Goal: Task Accomplishment & Management: Use online tool/utility

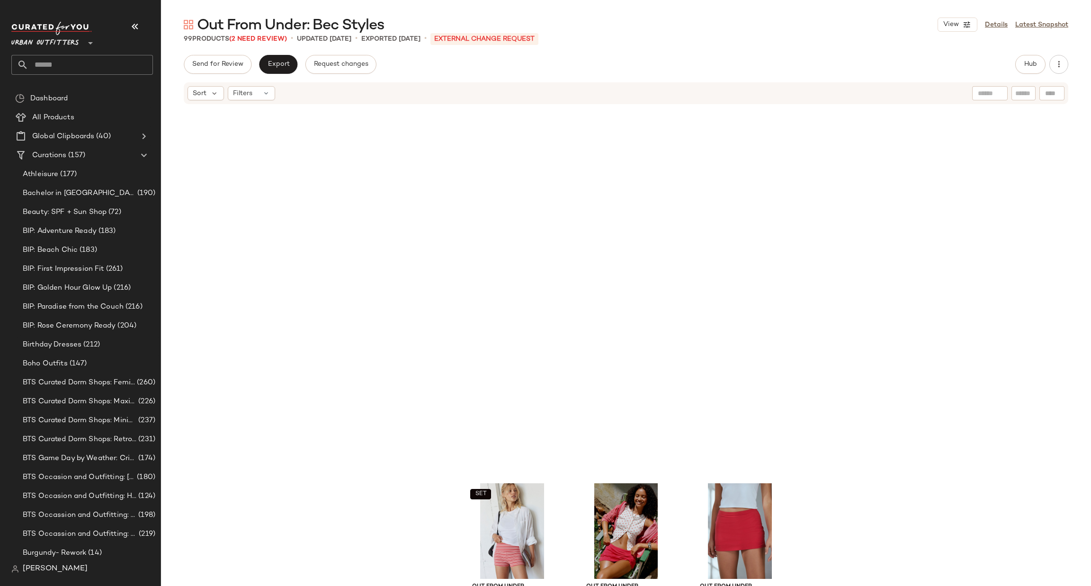
scroll to position [433, 0]
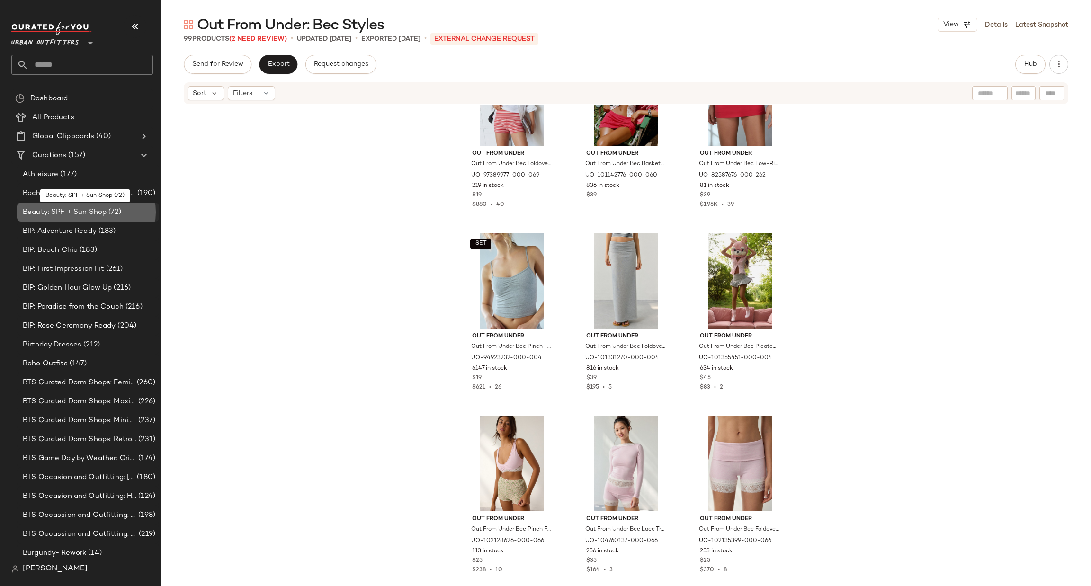
click at [121, 208] on span "(72)" at bounding box center [114, 212] width 15 height 11
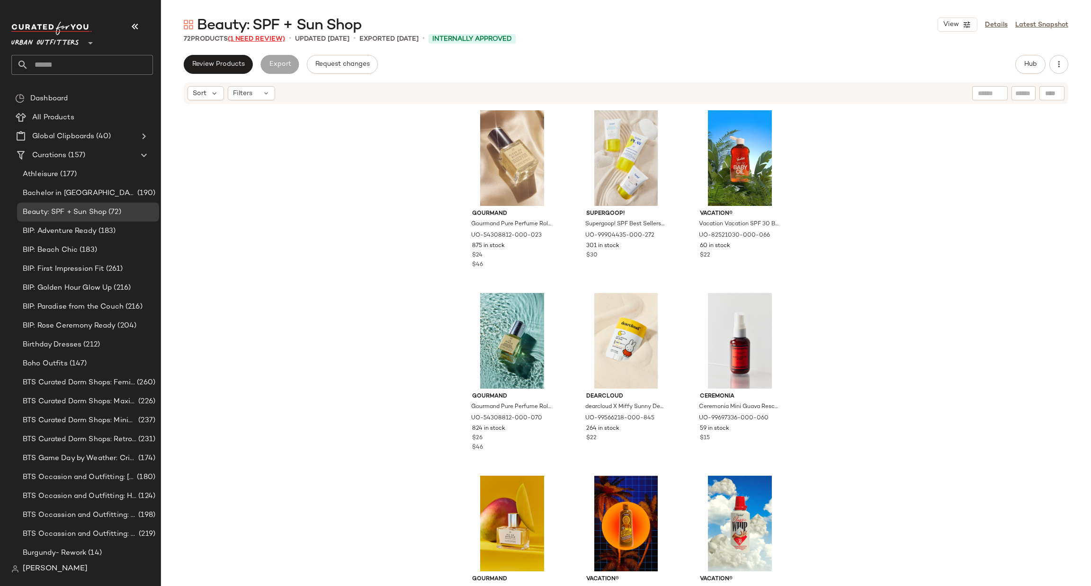
click at [260, 37] on span "(1 Need Review)" at bounding box center [256, 39] width 57 height 7
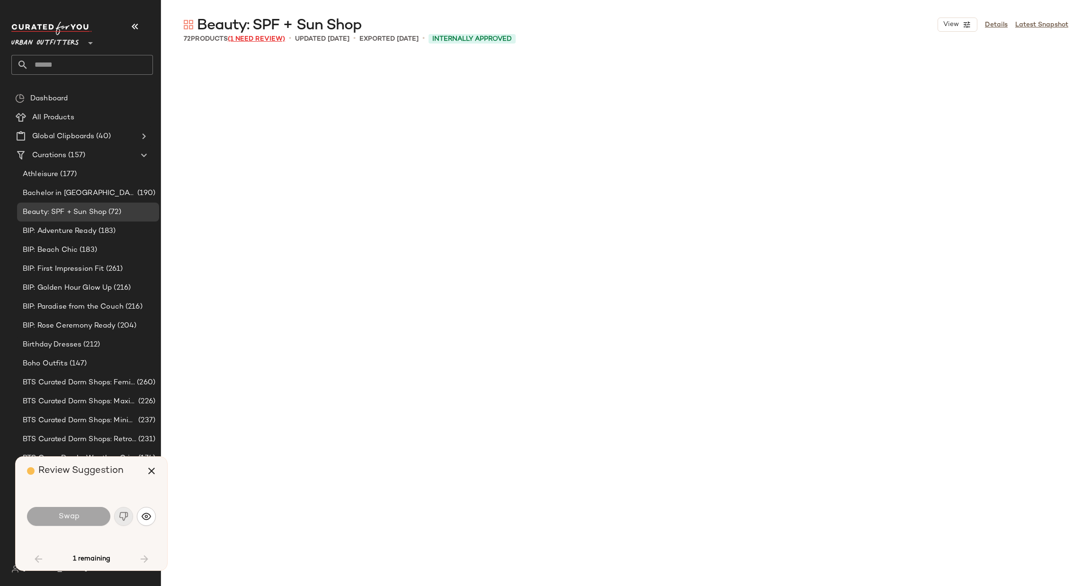
scroll to position [2193, 0]
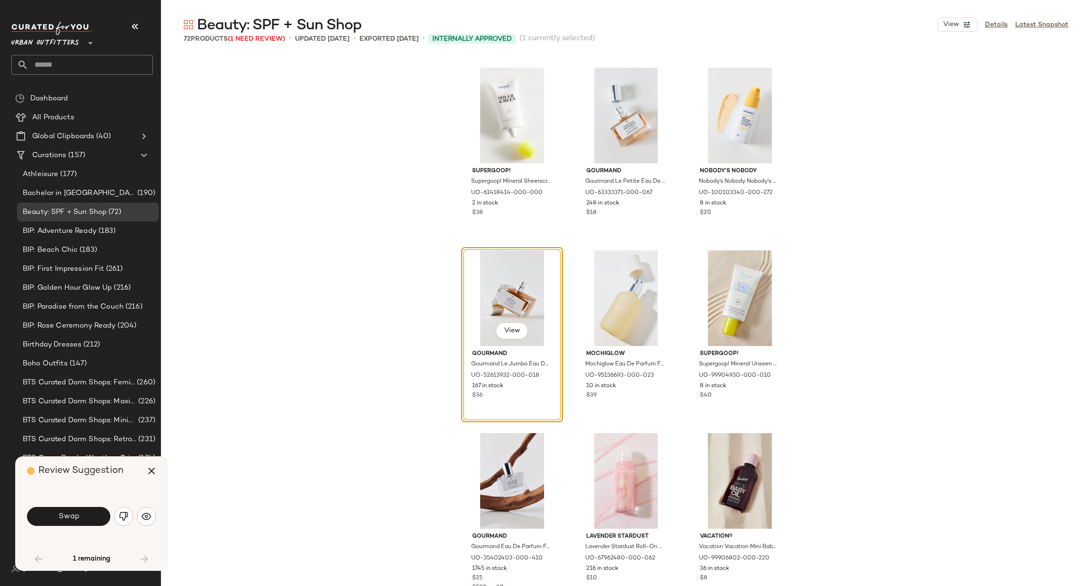
click at [132, 511] on div "Swap" at bounding box center [91, 516] width 129 height 23
click at [130, 517] on button "button" at bounding box center [123, 516] width 19 height 19
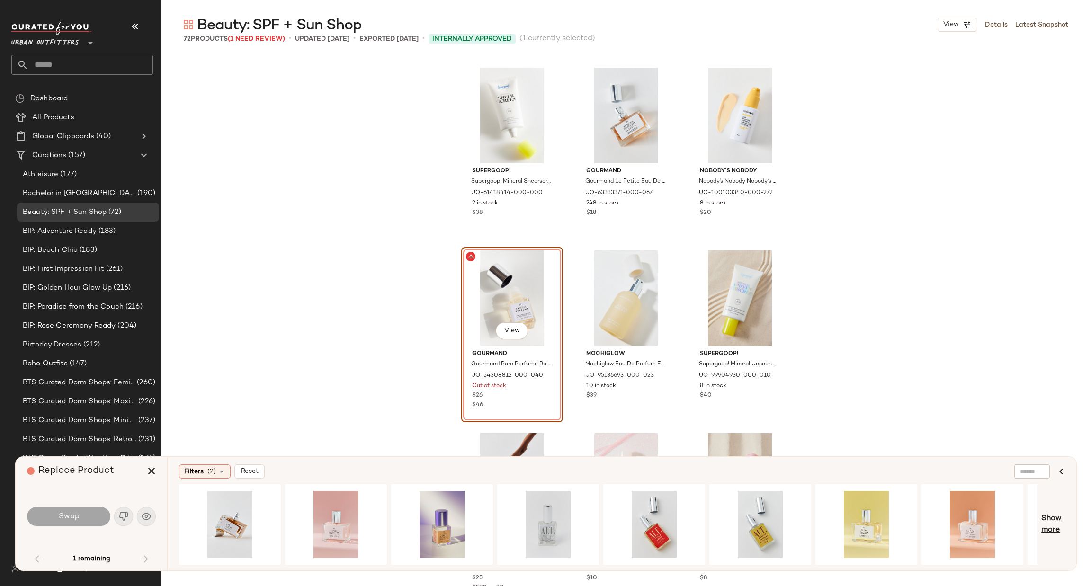
click at [1052, 524] on span "Show more" at bounding box center [1053, 524] width 24 height 23
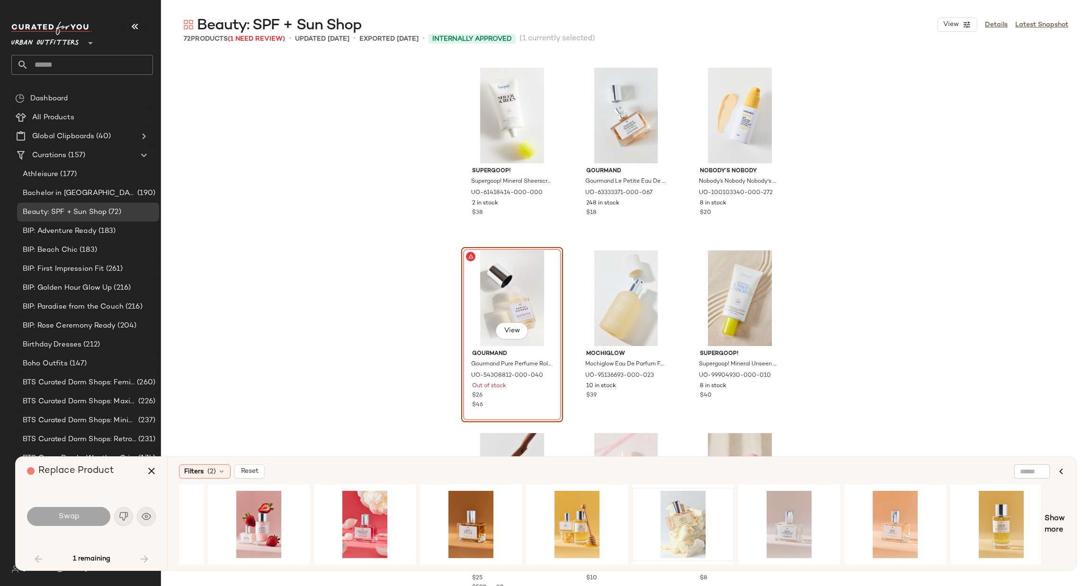
scroll to position [0, 1340]
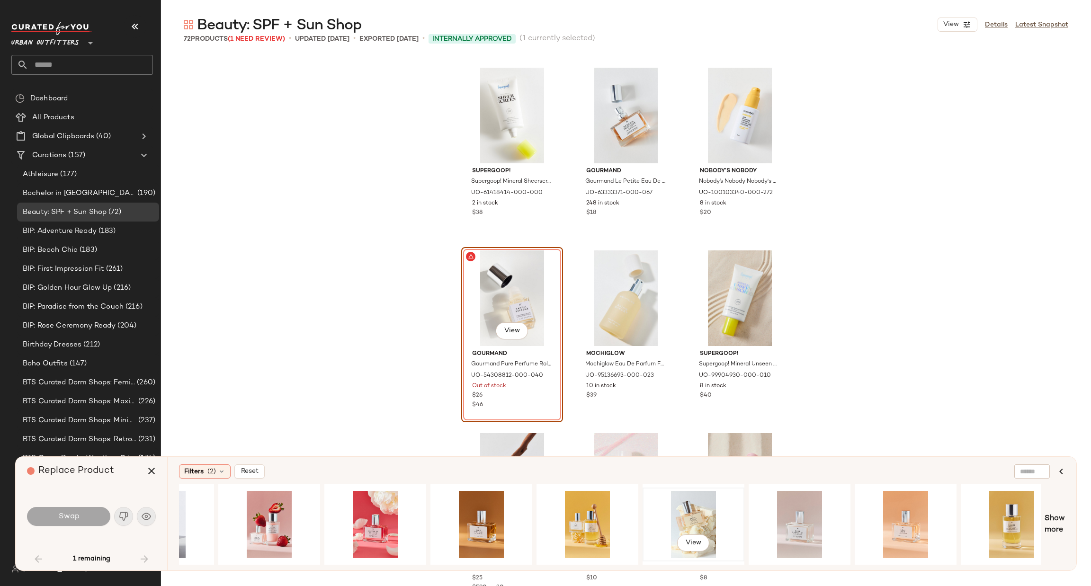
click at [689, 509] on div "View" at bounding box center [693, 524] width 95 height 67
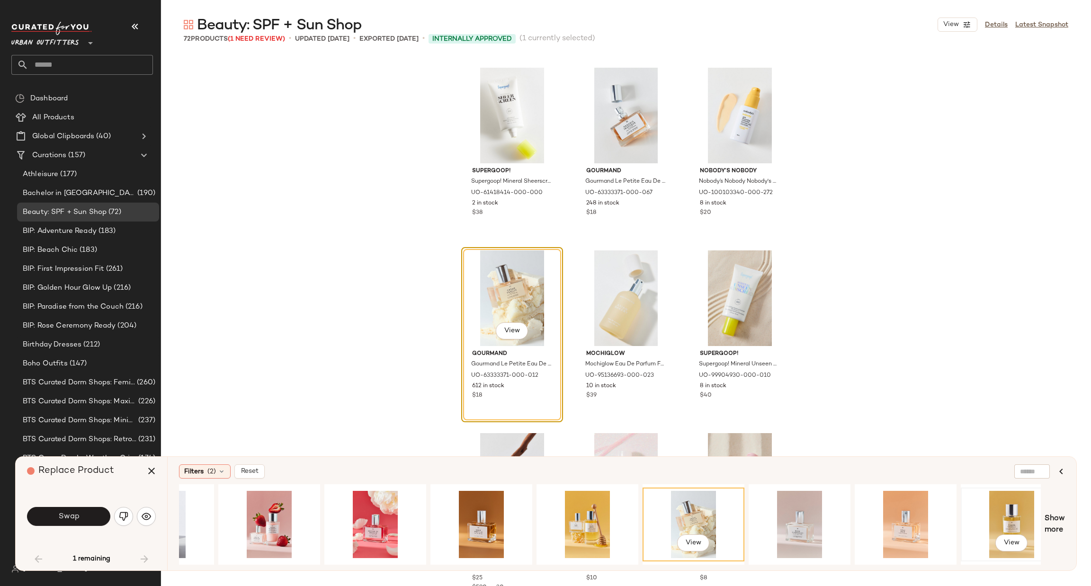
click at [979, 518] on div "View" at bounding box center [1011, 524] width 95 height 67
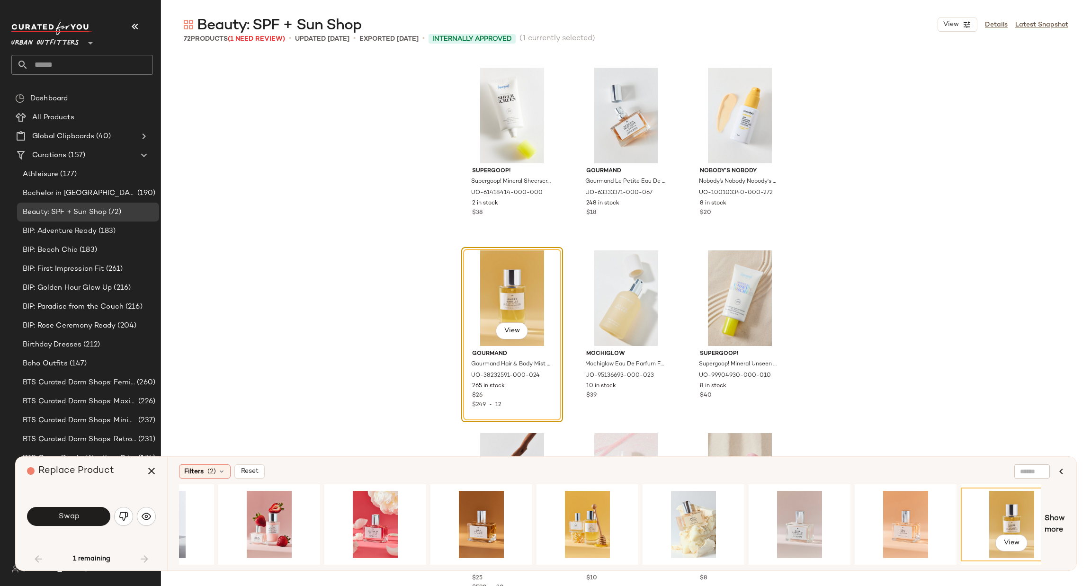
scroll to position [0, 1360]
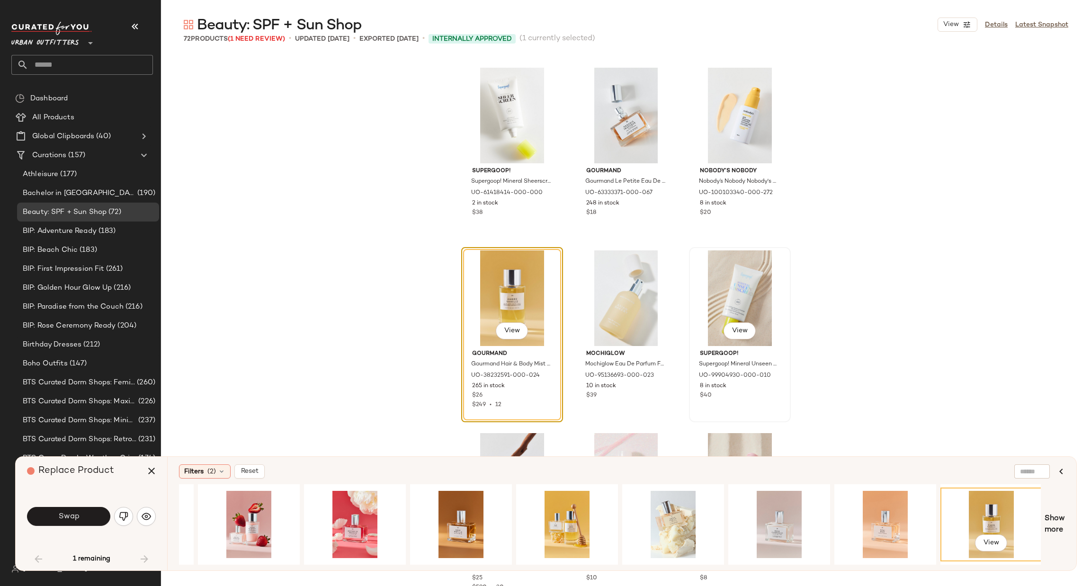
click at [735, 261] on div "View" at bounding box center [739, 299] width 95 height 96
click at [740, 270] on div "View" at bounding box center [739, 299] width 95 height 96
click at [120, 519] on img "button" at bounding box center [123, 516] width 9 height 9
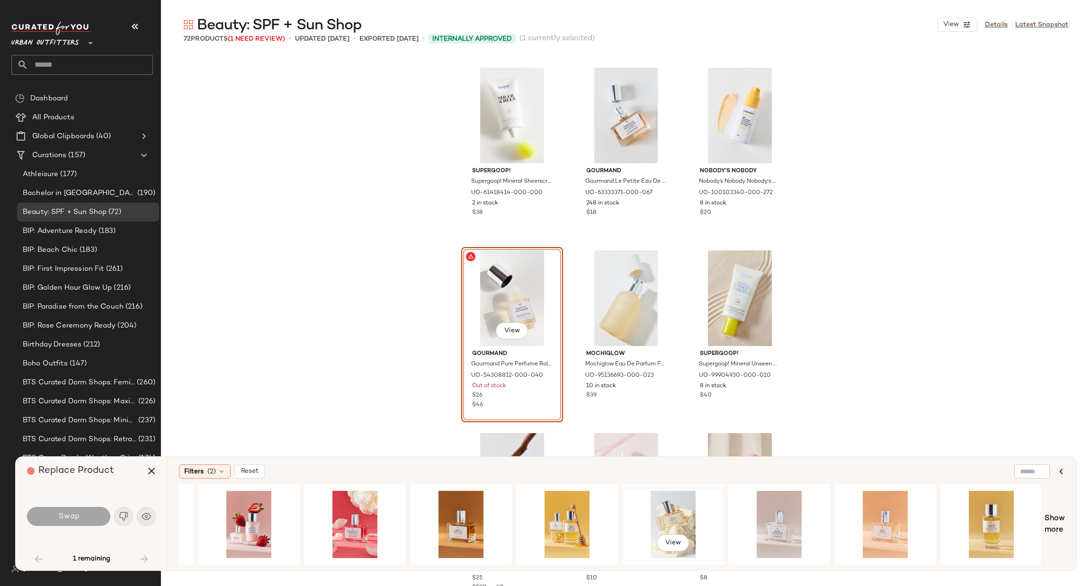
click at [678, 519] on div "View" at bounding box center [673, 524] width 95 height 67
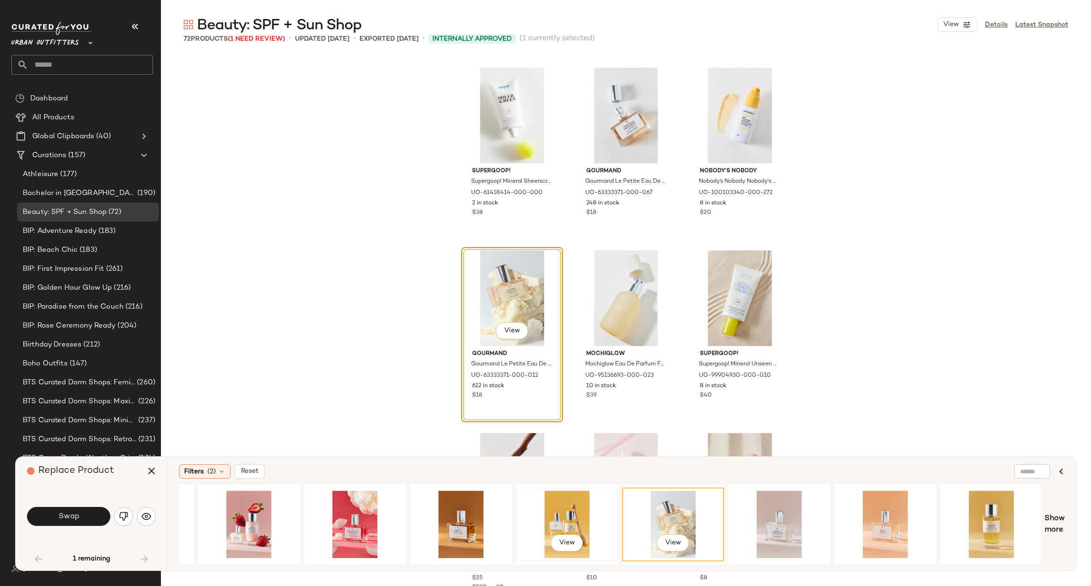
click at [558, 509] on div "View" at bounding box center [566, 524] width 95 height 67
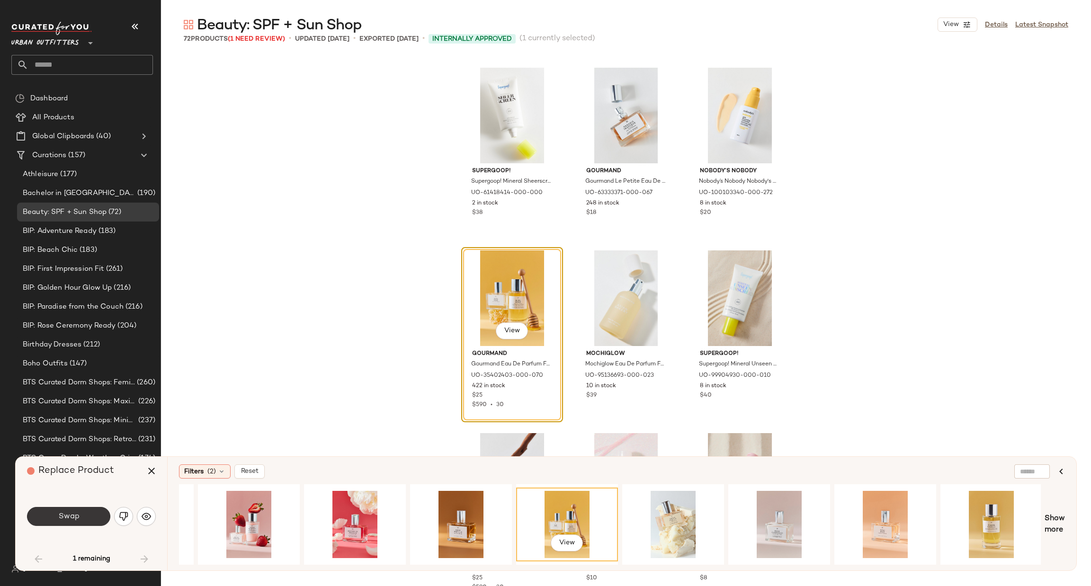
click at [86, 521] on button "Swap" at bounding box center [68, 516] width 83 height 19
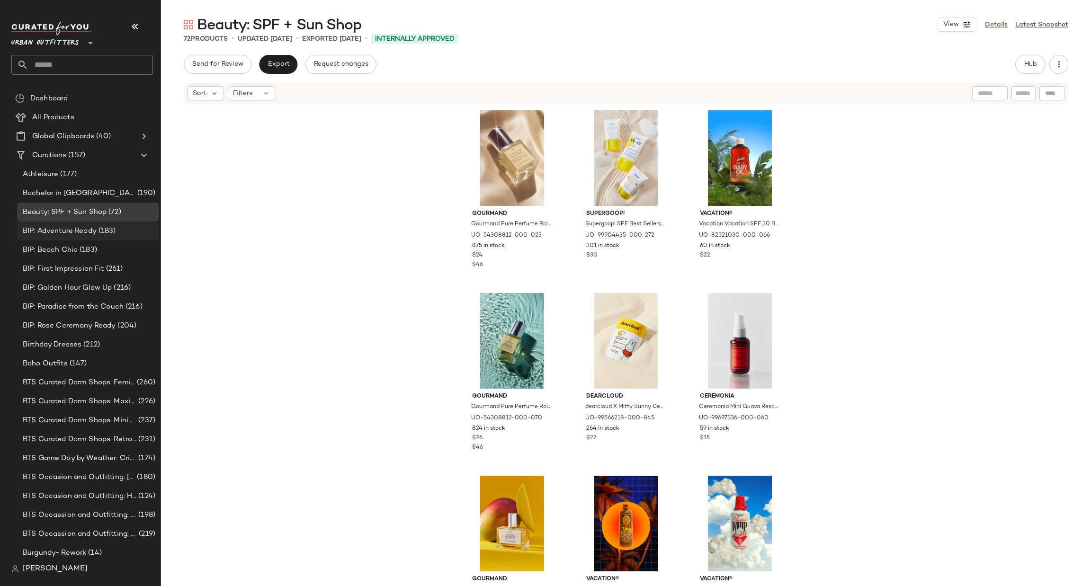
click at [84, 232] on span "BIP: Adventure Ready" at bounding box center [60, 231] width 74 height 11
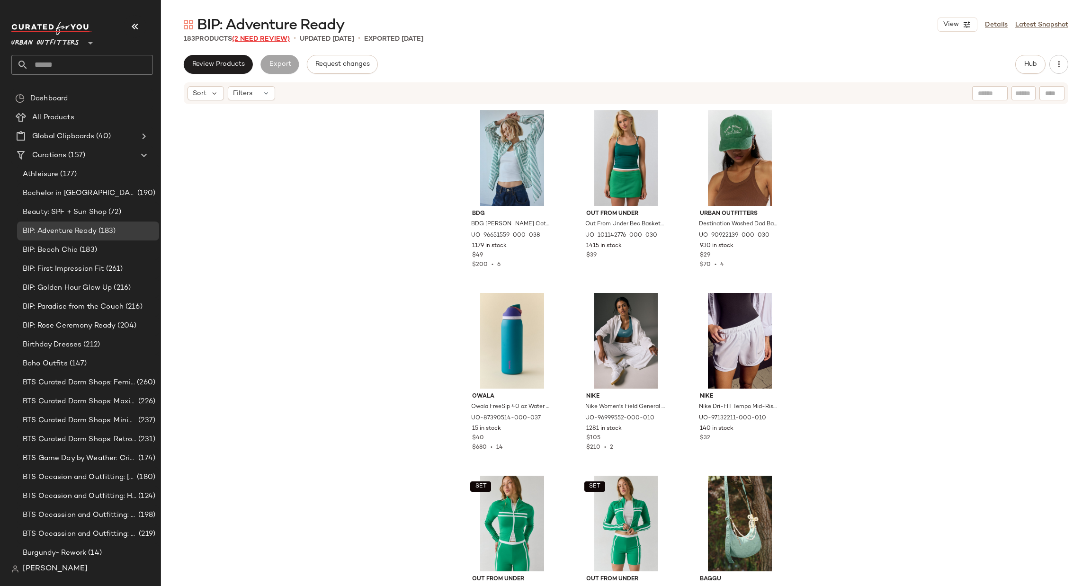
click at [290, 37] on span "(2 Need Review)" at bounding box center [261, 39] width 58 height 7
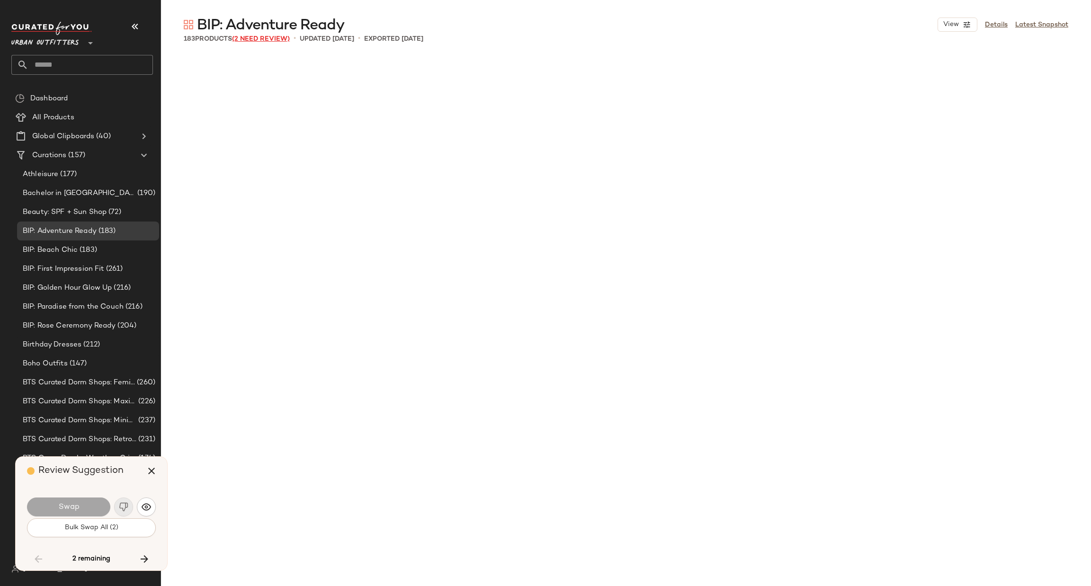
scroll to position [7860, 0]
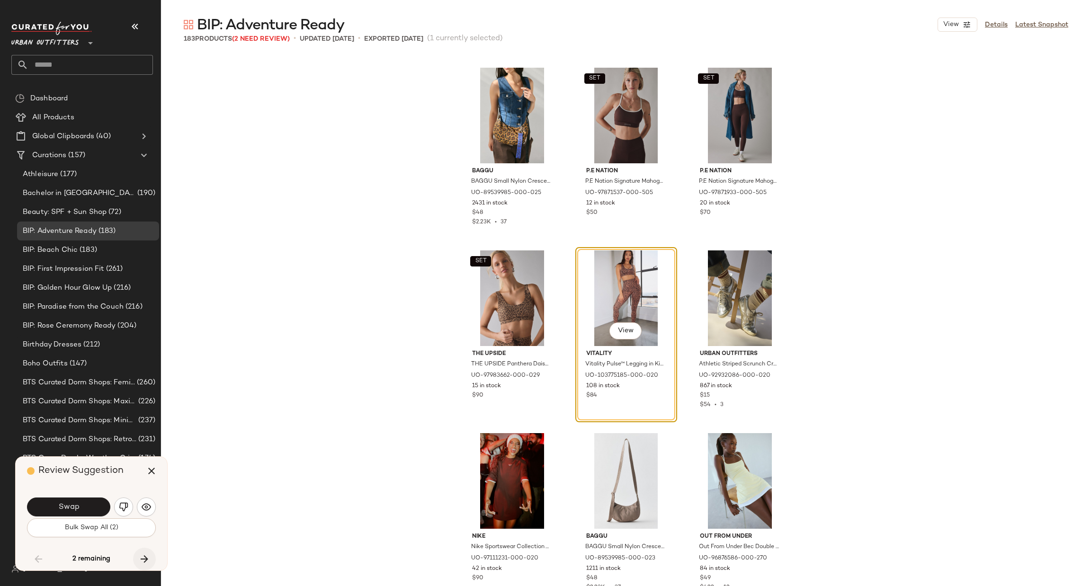
click at [143, 561] on icon "button" at bounding box center [144, 559] width 11 height 11
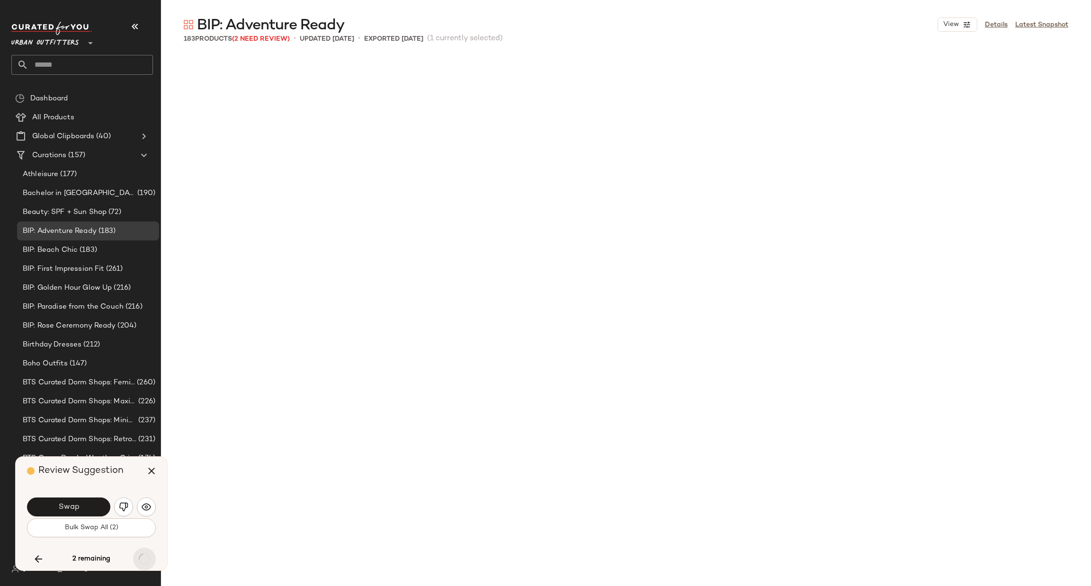
scroll to position [9139, 0]
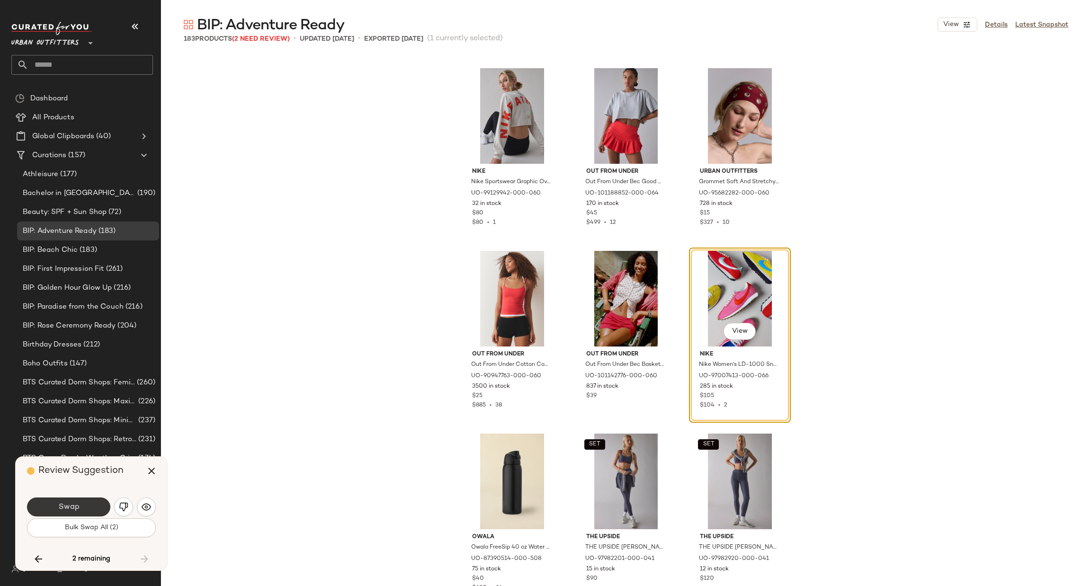
click at [46, 502] on button "Swap" at bounding box center [68, 507] width 83 height 19
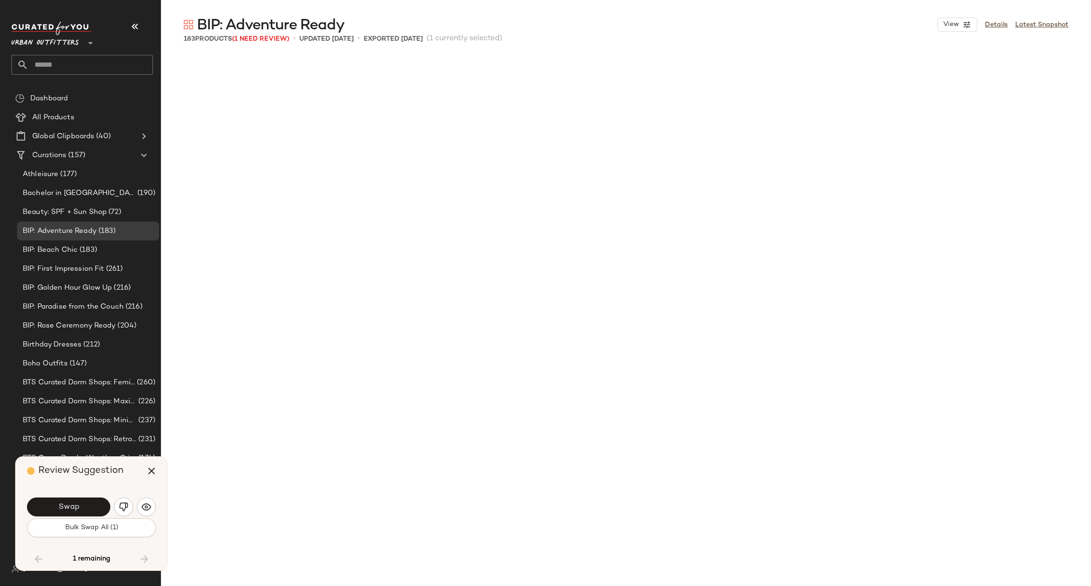
scroll to position [7860, 0]
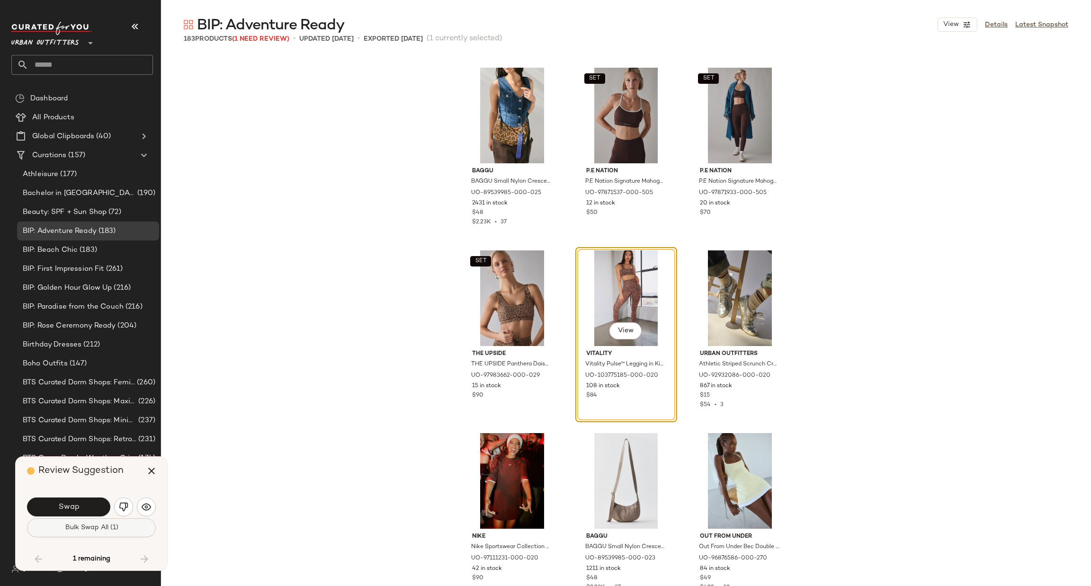
click at [90, 537] on button "Bulk Swap All (1)" at bounding box center [91, 528] width 129 height 19
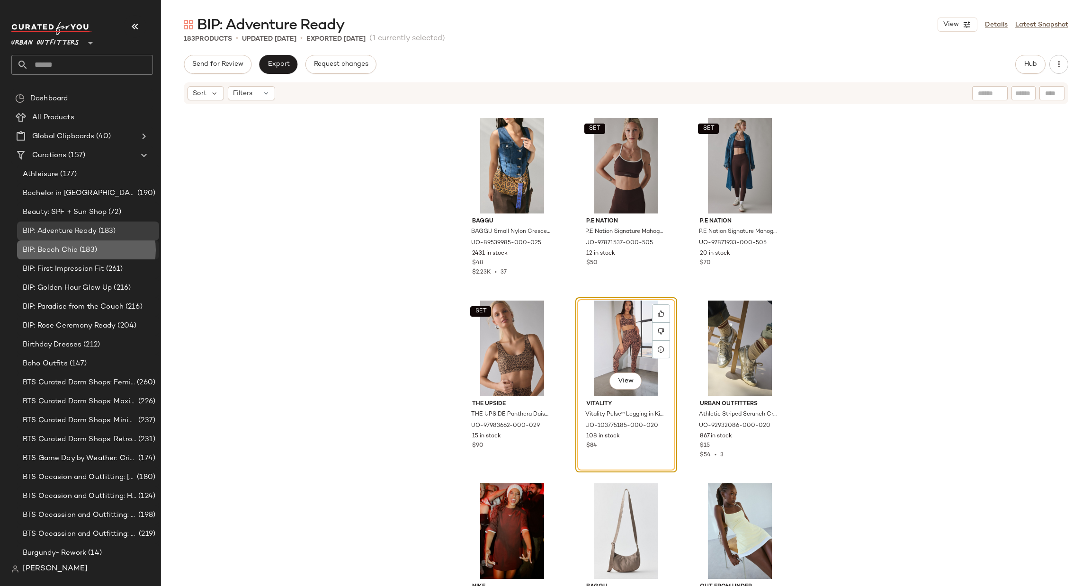
click at [74, 251] on span "BIP: Beach Chic" at bounding box center [50, 250] width 55 height 11
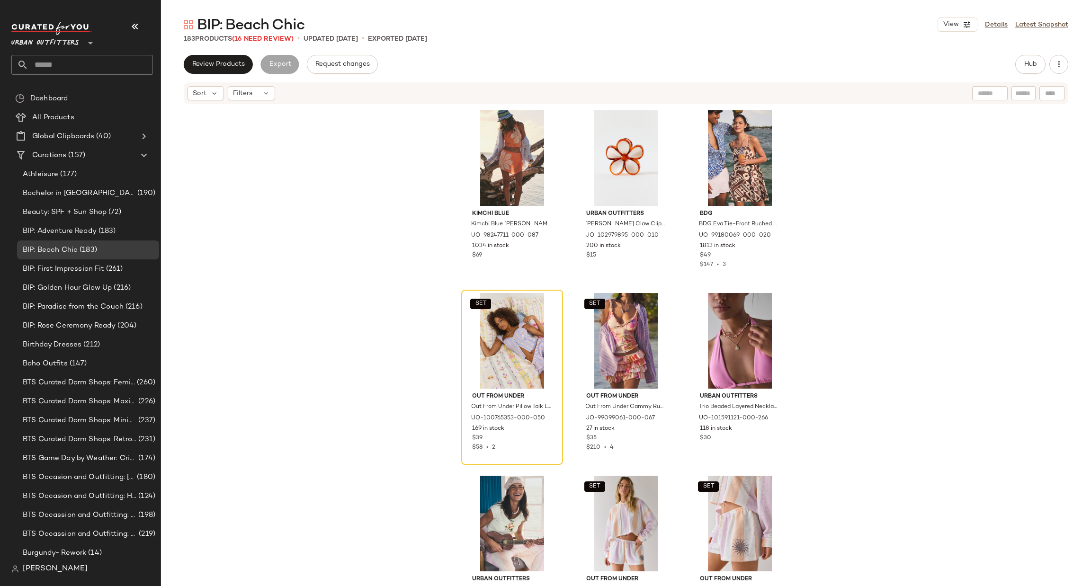
click at [265, 45] on div "BIP: Beach Chic View Details Latest Snapshot 183 Products (16 Need Review) • up…" at bounding box center [626, 300] width 930 height 571
click at [261, 33] on span "BIP: Beach Chic" at bounding box center [250, 25] width 107 height 19
click at [258, 41] on span "(16 Need Review)" at bounding box center [263, 39] width 62 height 7
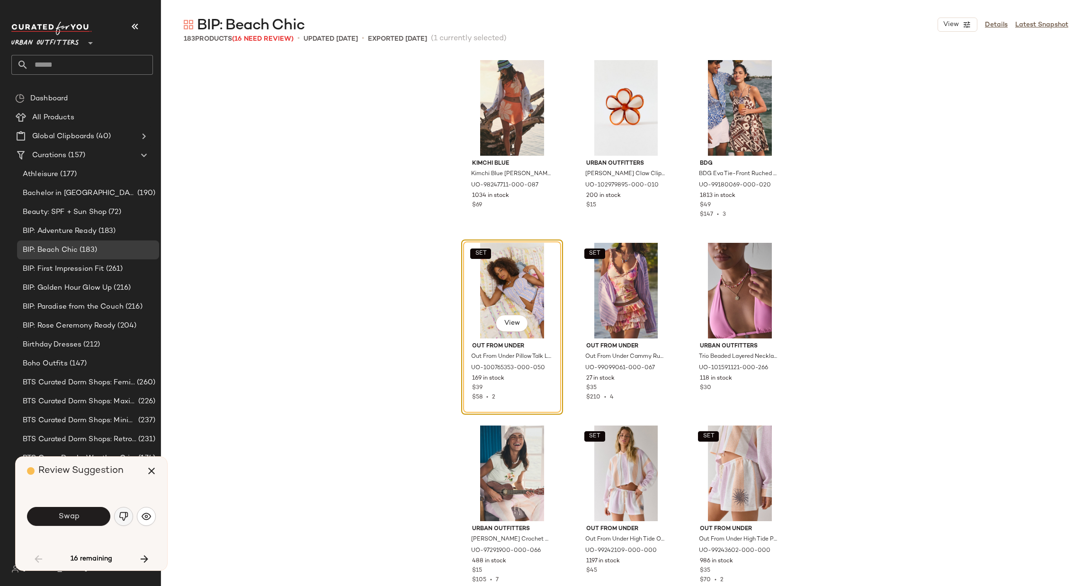
click at [118, 508] on button "button" at bounding box center [123, 516] width 19 height 19
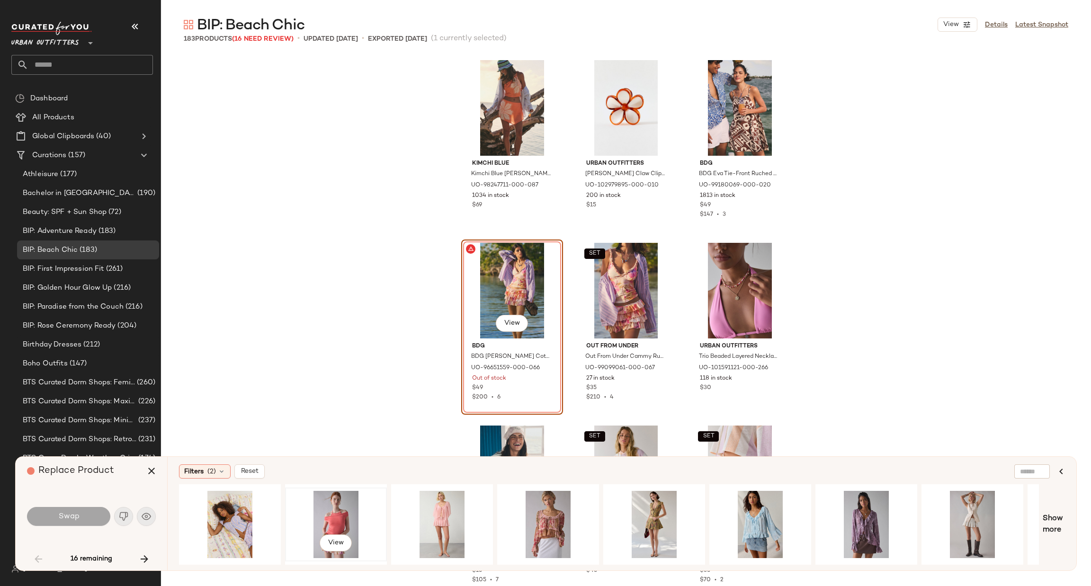
click at [322, 516] on div "View" at bounding box center [335, 524] width 95 height 67
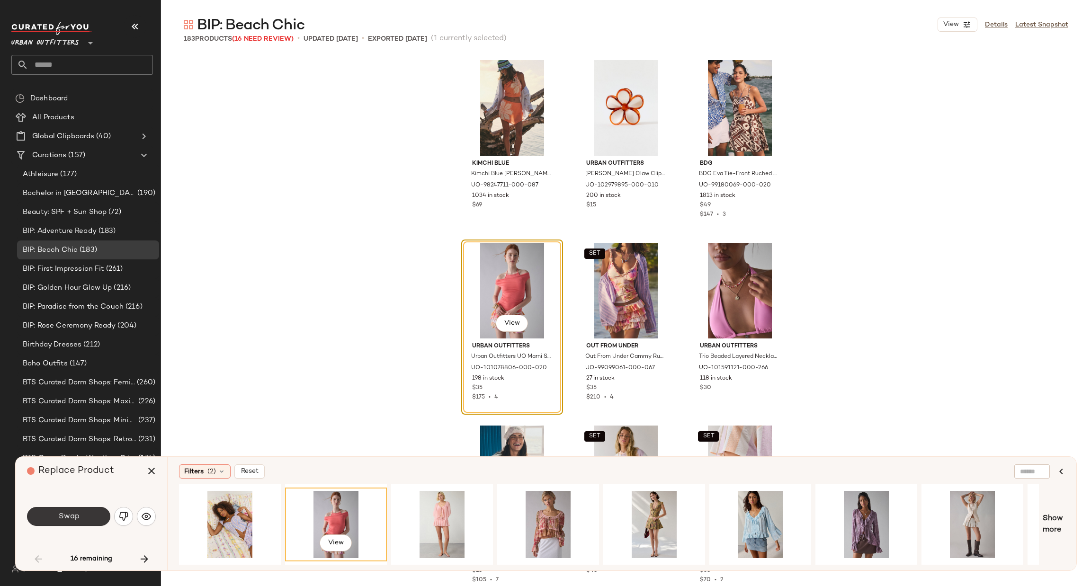
click at [98, 520] on button "Swap" at bounding box center [68, 516] width 83 height 19
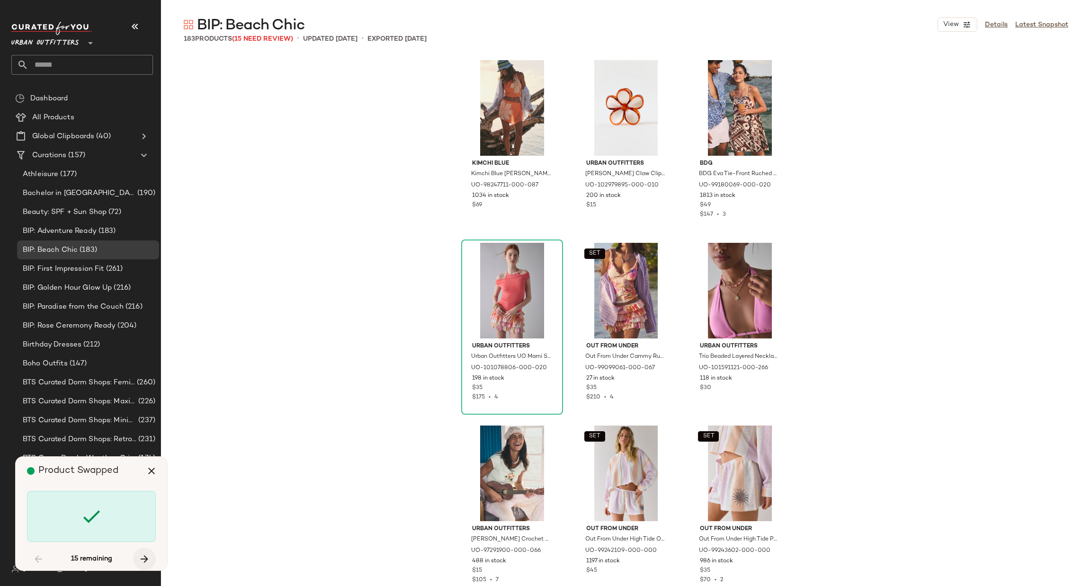
scroll to position [1280, 0]
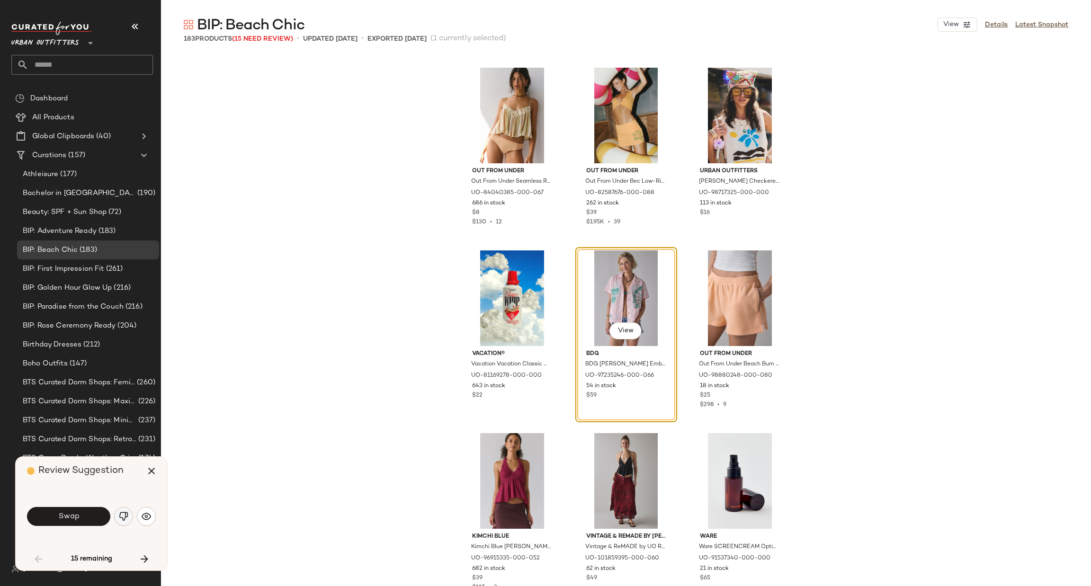
click at [124, 519] on img "button" at bounding box center [123, 516] width 9 height 9
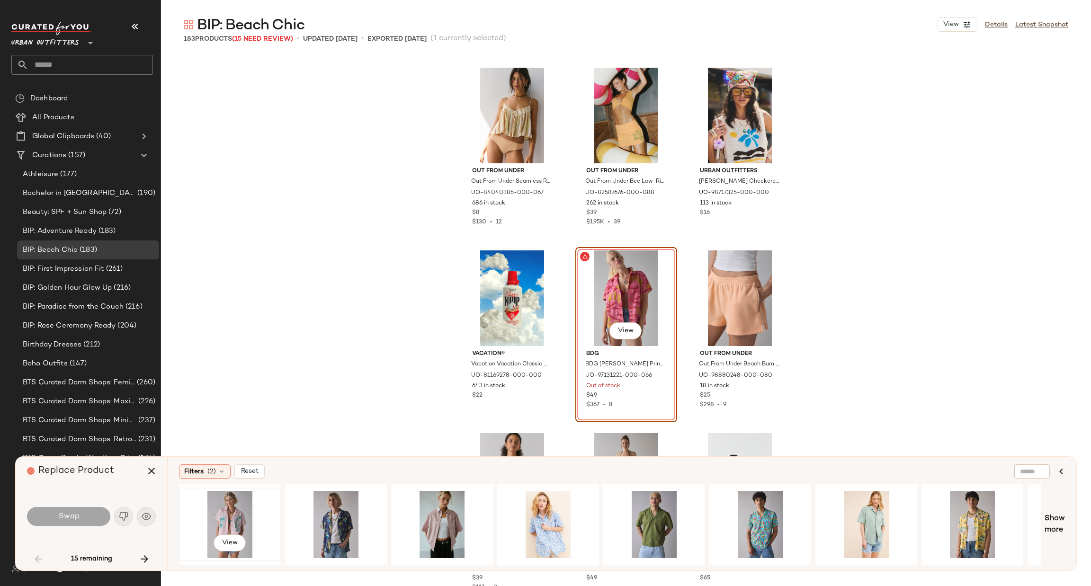
click at [234, 506] on div "View" at bounding box center [229, 524] width 95 height 67
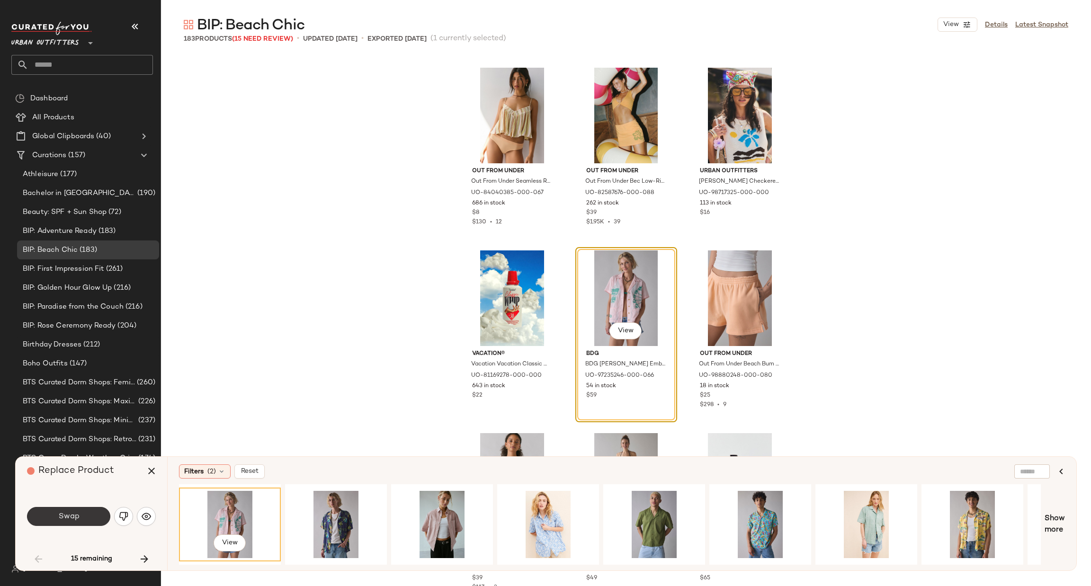
click at [90, 517] on button "Swap" at bounding box center [68, 516] width 83 height 19
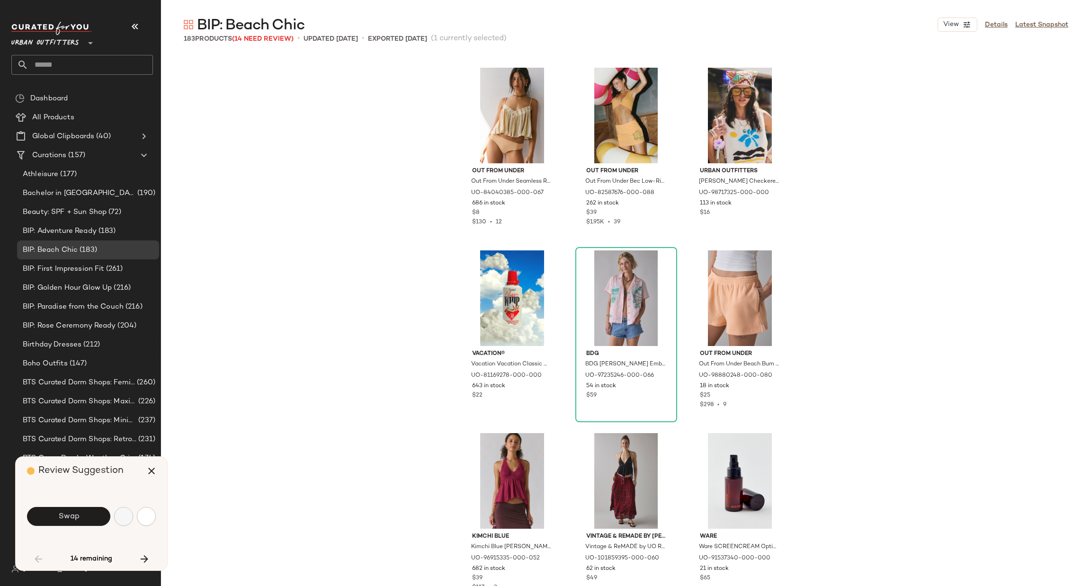
scroll to position [1828, 0]
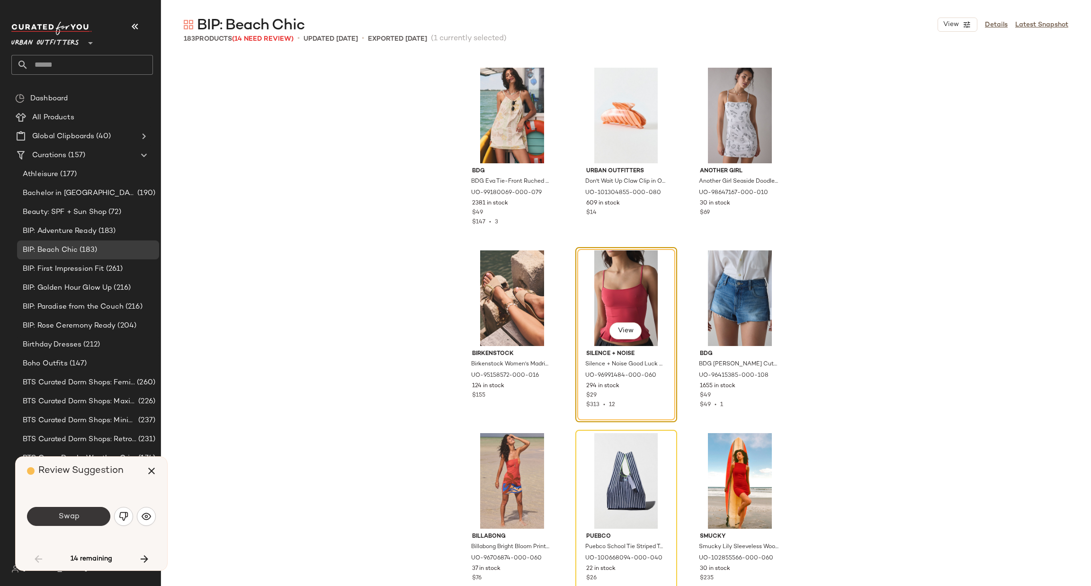
click at [70, 517] on span "Swap" at bounding box center [68, 516] width 21 height 9
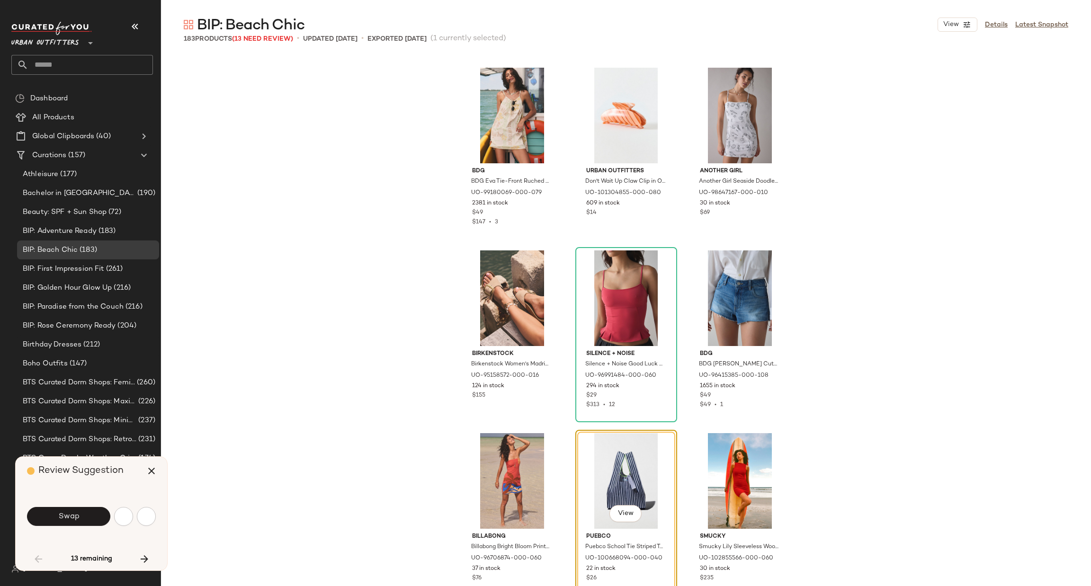
scroll to position [2010, 0]
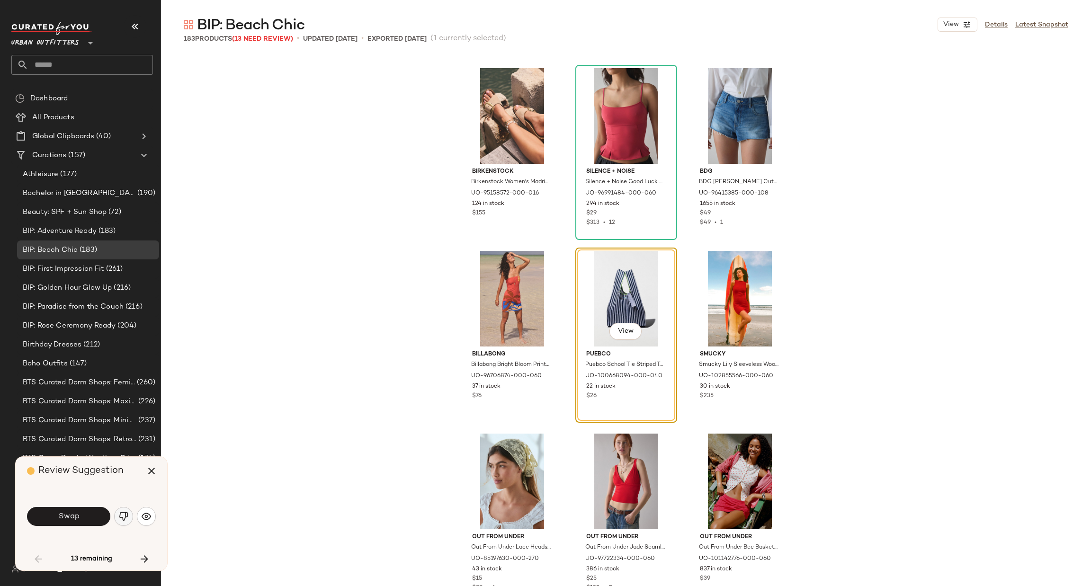
click at [117, 515] on button "button" at bounding box center [123, 516] width 19 height 19
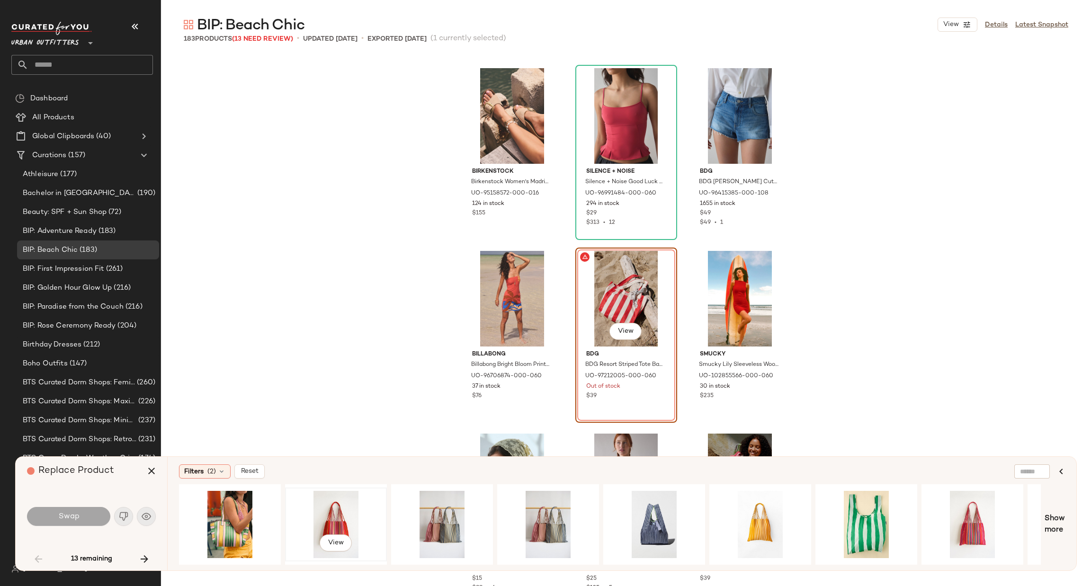
click at [340, 507] on div "View" at bounding box center [335, 524] width 95 height 67
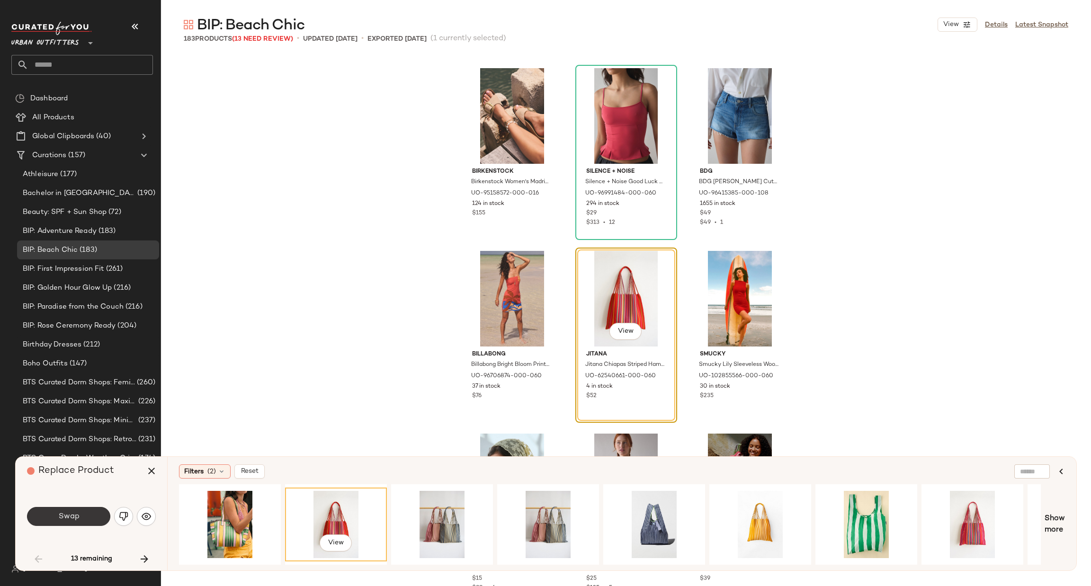
click at [93, 520] on button "Swap" at bounding box center [68, 516] width 83 height 19
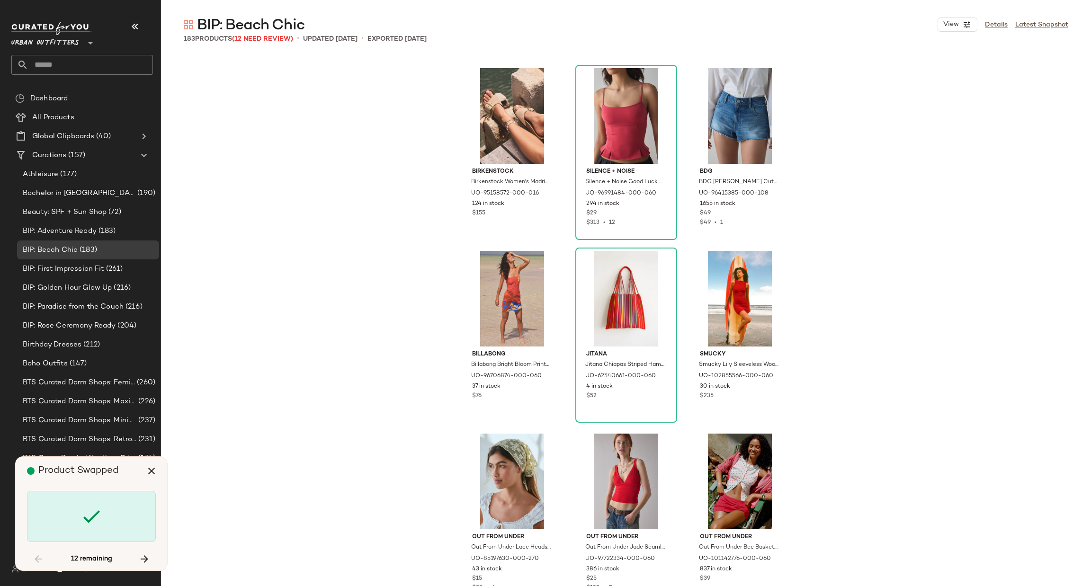
scroll to position [2376, 0]
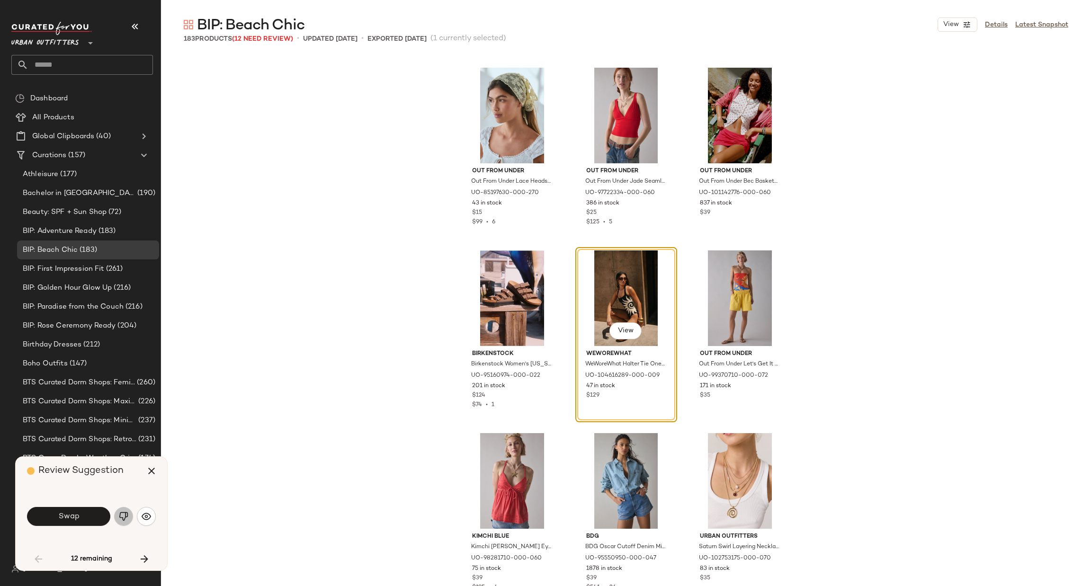
click at [124, 518] on img "button" at bounding box center [123, 516] width 9 height 9
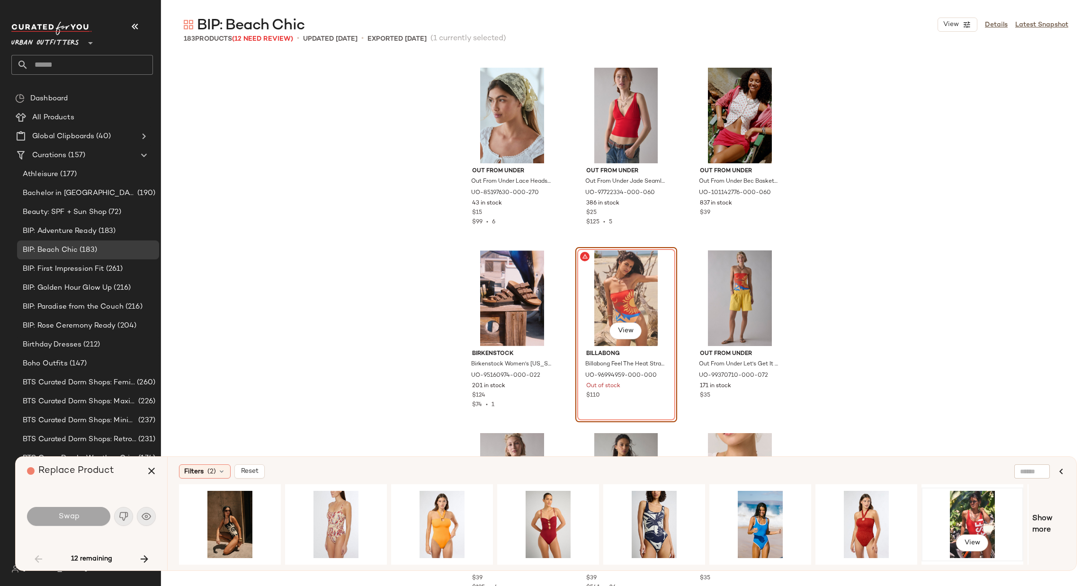
click at [973, 510] on div "View" at bounding box center [972, 524] width 95 height 67
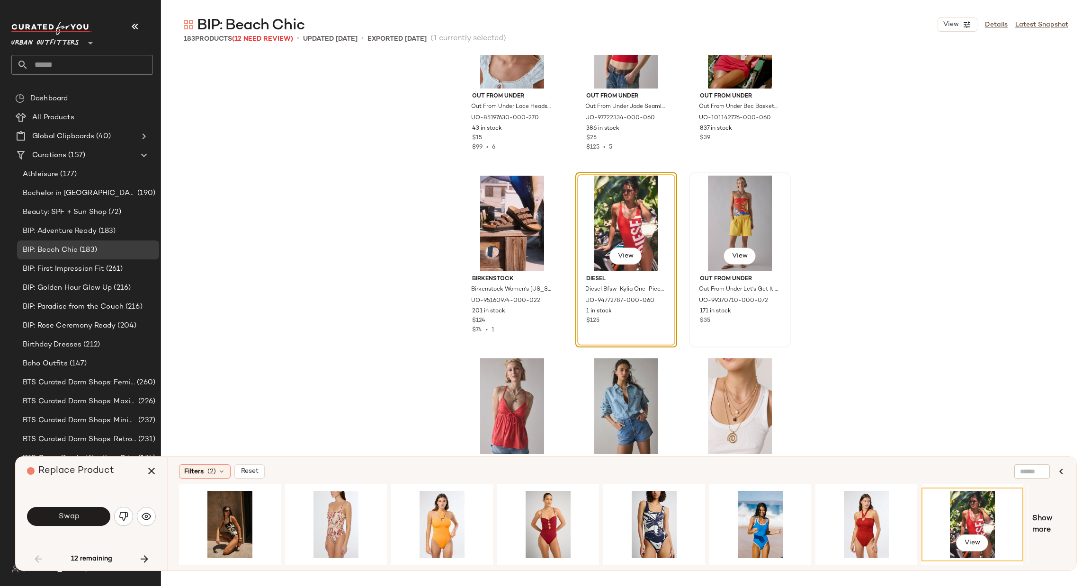
scroll to position [2518, 0]
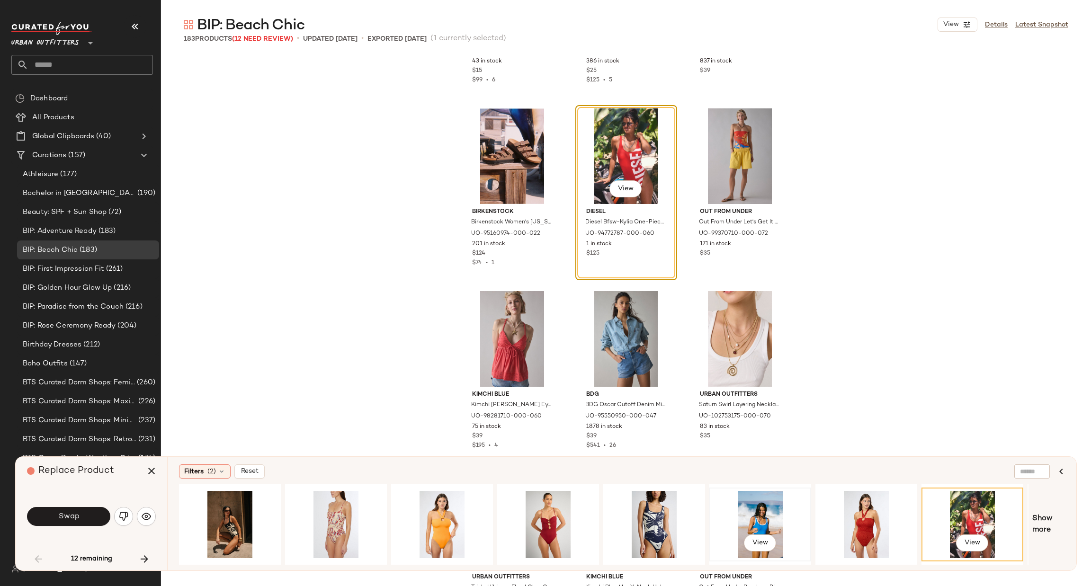
click at [771, 510] on div "View" at bounding box center [760, 524] width 95 height 67
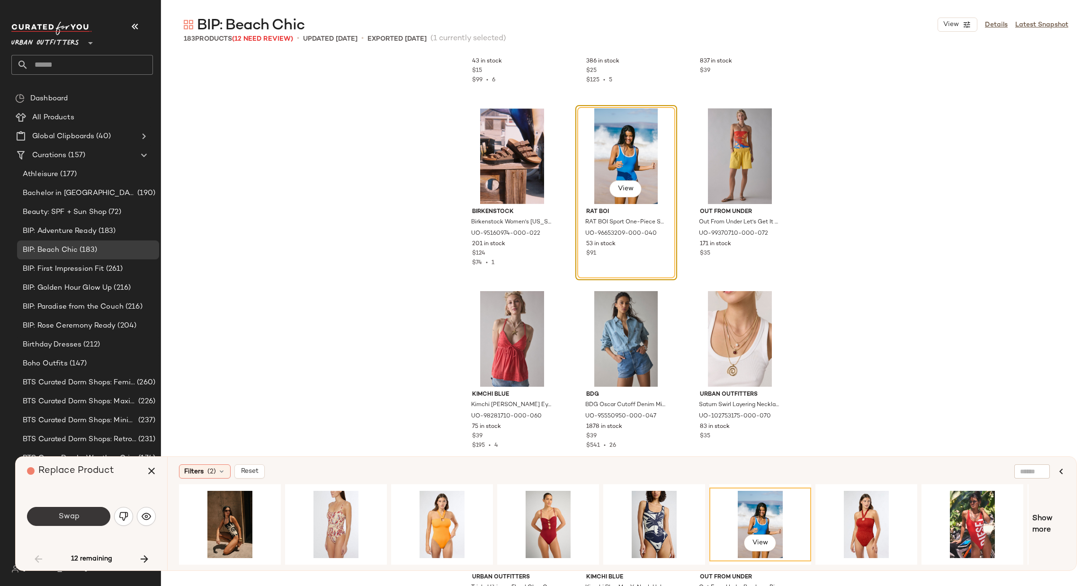
click at [89, 518] on button "Swap" at bounding box center [68, 516] width 83 height 19
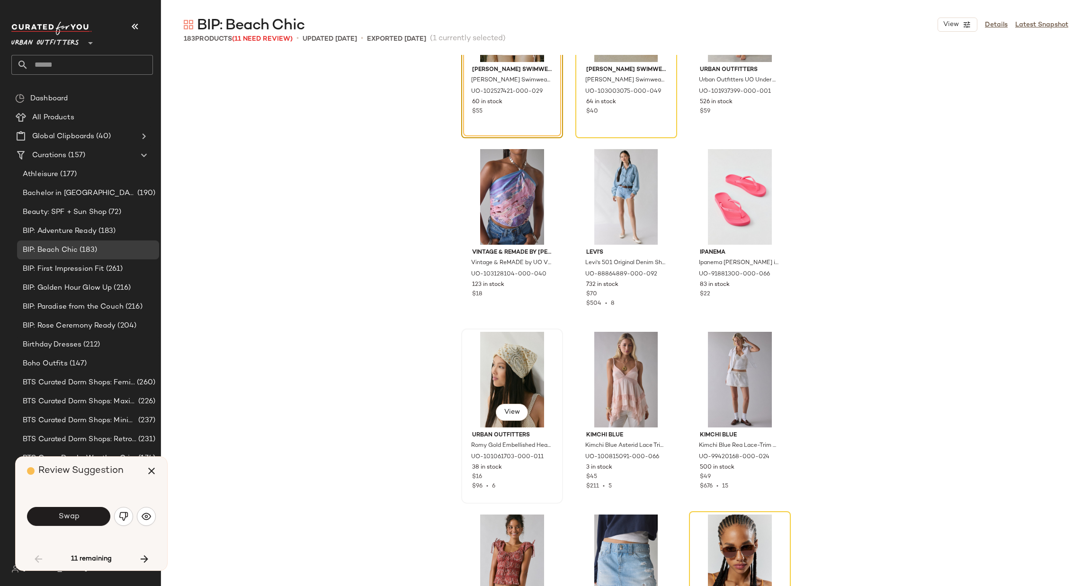
scroll to position [3838, 0]
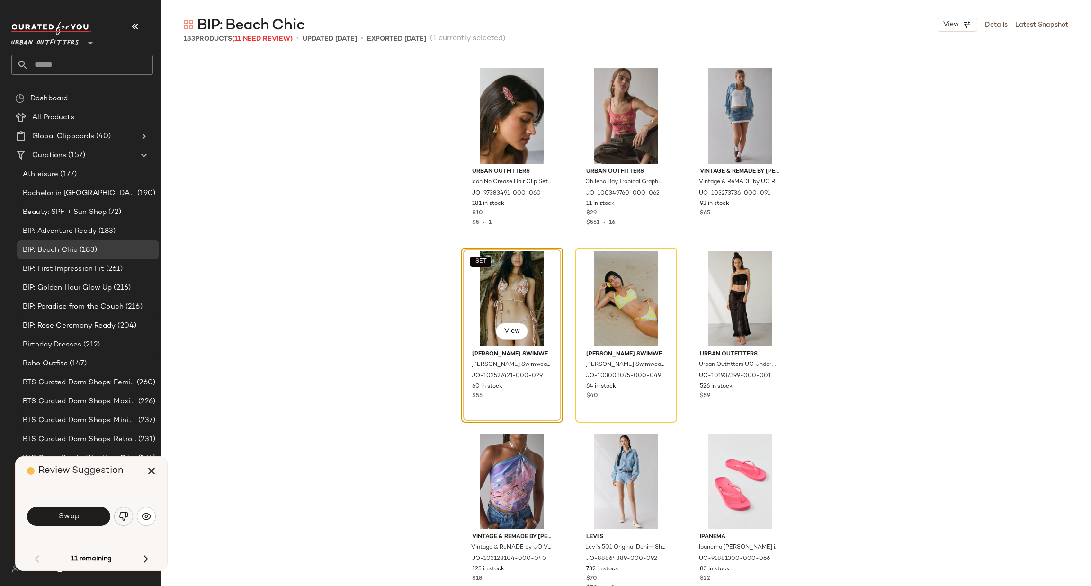
click at [125, 520] on img "button" at bounding box center [123, 516] width 9 height 9
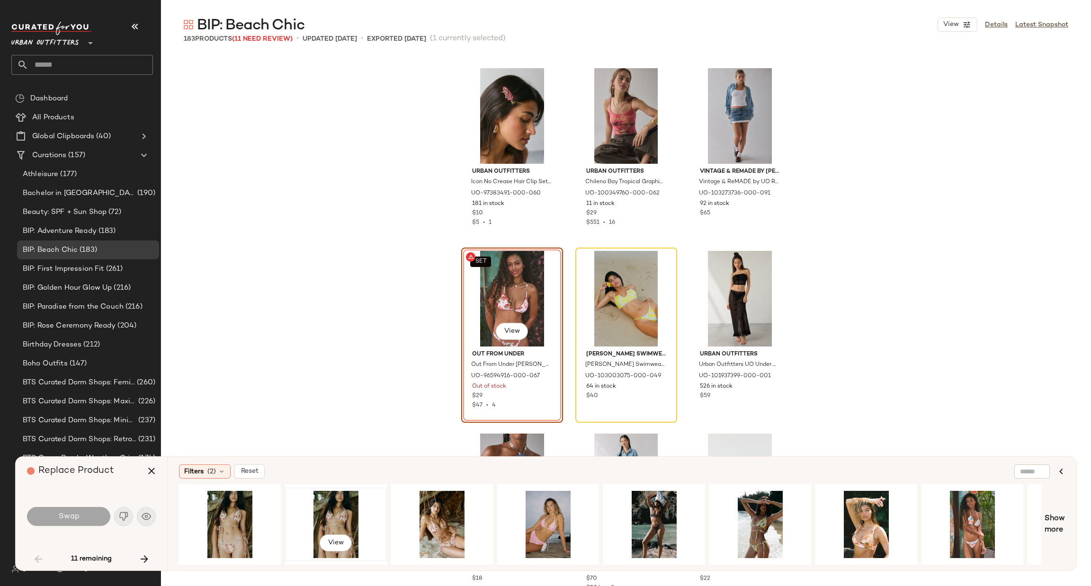
click at [329, 509] on div "View" at bounding box center [335, 524] width 95 height 67
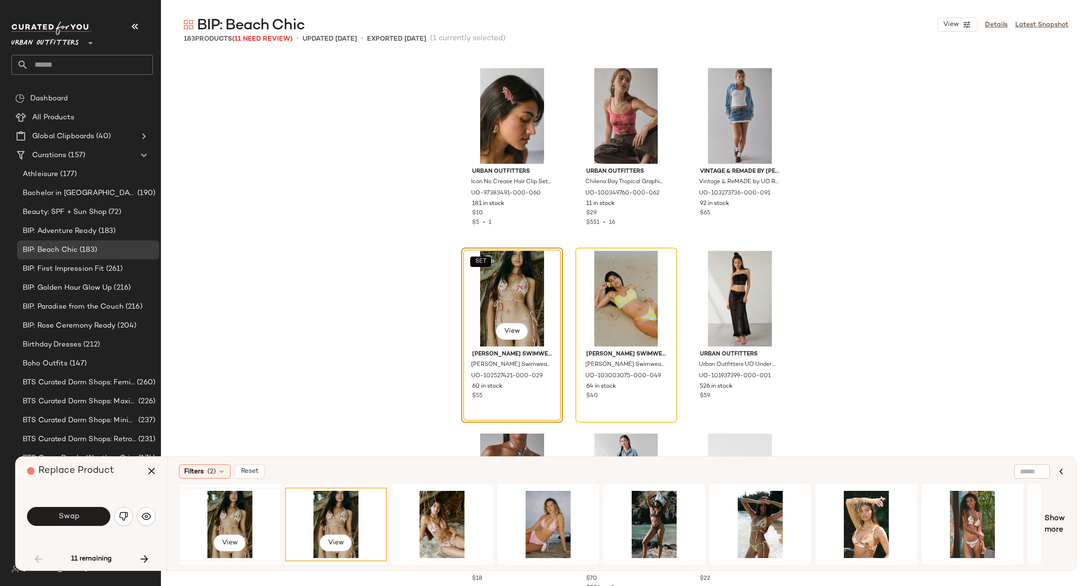
click at [225, 511] on div "View" at bounding box center [229, 524] width 95 height 67
drag, startPoint x: 347, startPoint y: 501, endPoint x: 592, endPoint y: 315, distance: 307.2
click at [592, 315] on div "BIP: Beach Chic View Details Latest Snapshot 183 Products (11 Need Review) • up…" at bounding box center [626, 300] width 930 height 571
click at [592, 315] on div "View" at bounding box center [626, 299] width 95 height 96
click at [72, 518] on span "Swap" at bounding box center [68, 516] width 21 height 9
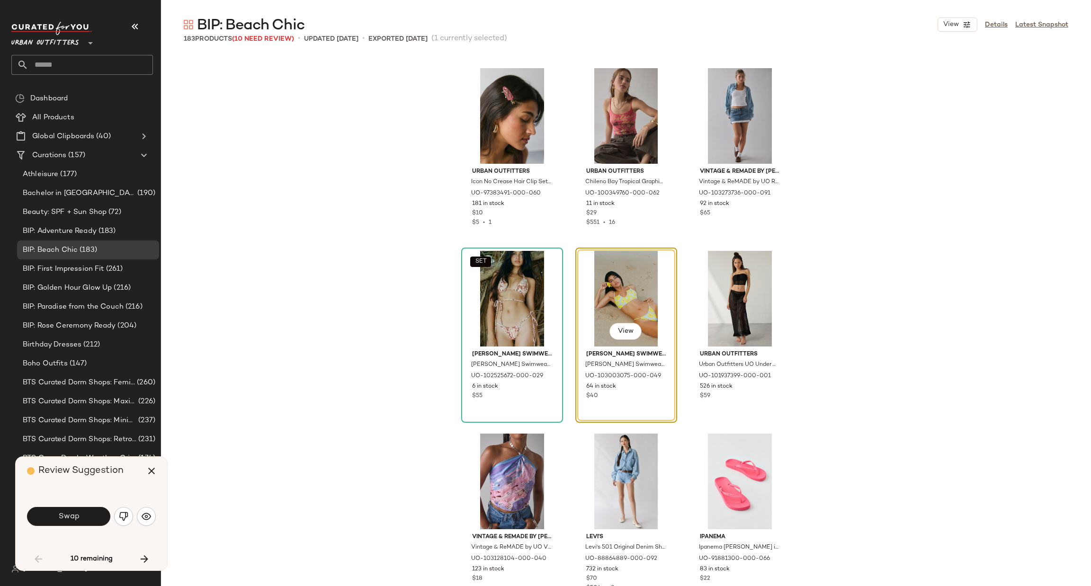
click at [582, 303] on div "View" at bounding box center [626, 299] width 95 height 96
click at [119, 525] on button "button" at bounding box center [123, 516] width 19 height 19
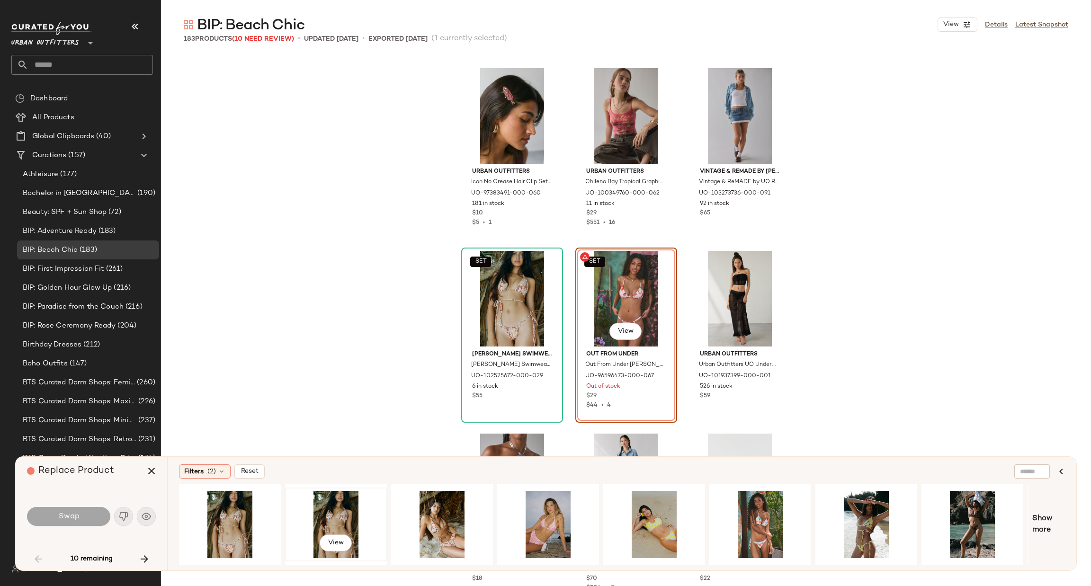
click at [348, 521] on div "View" at bounding box center [335, 524] width 95 height 67
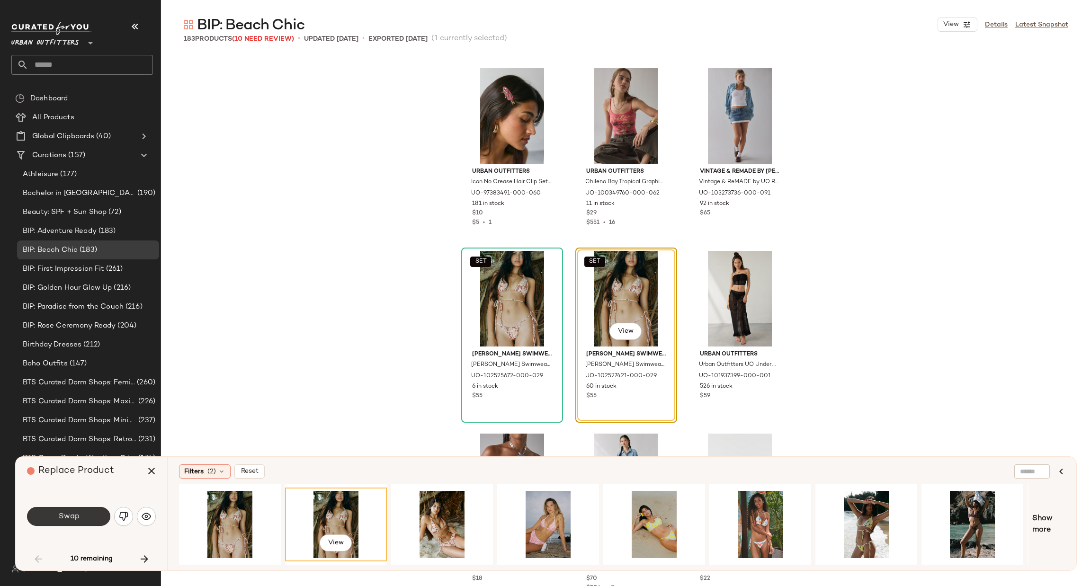
click at [61, 515] on span "Swap" at bounding box center [68, 516] width 21 height 9
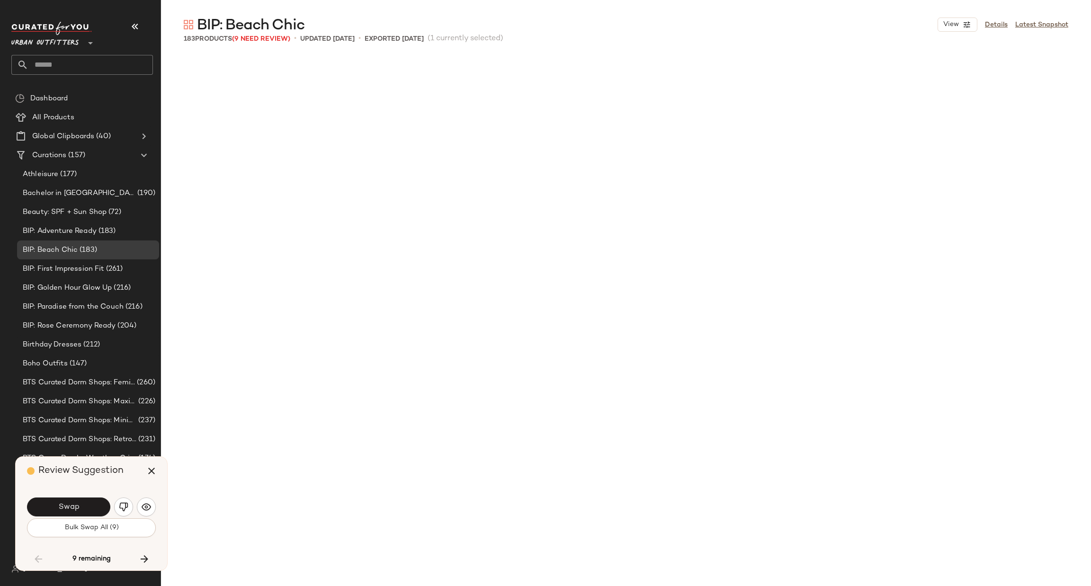
scroll to position [4387, 0]
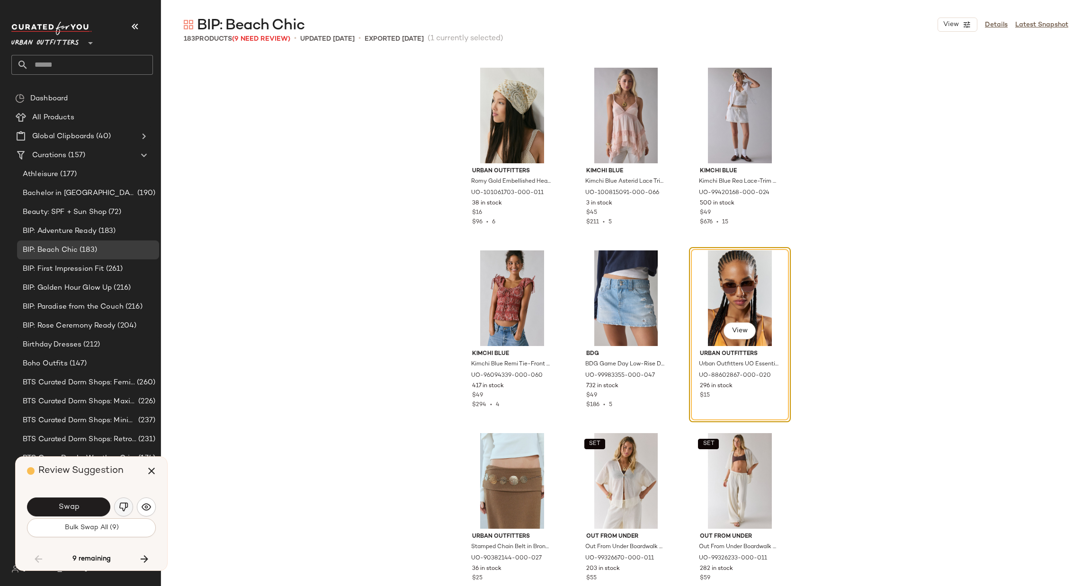
click at [126, 505] on img "button" at bounding box center [123, 506] width 9 height 9
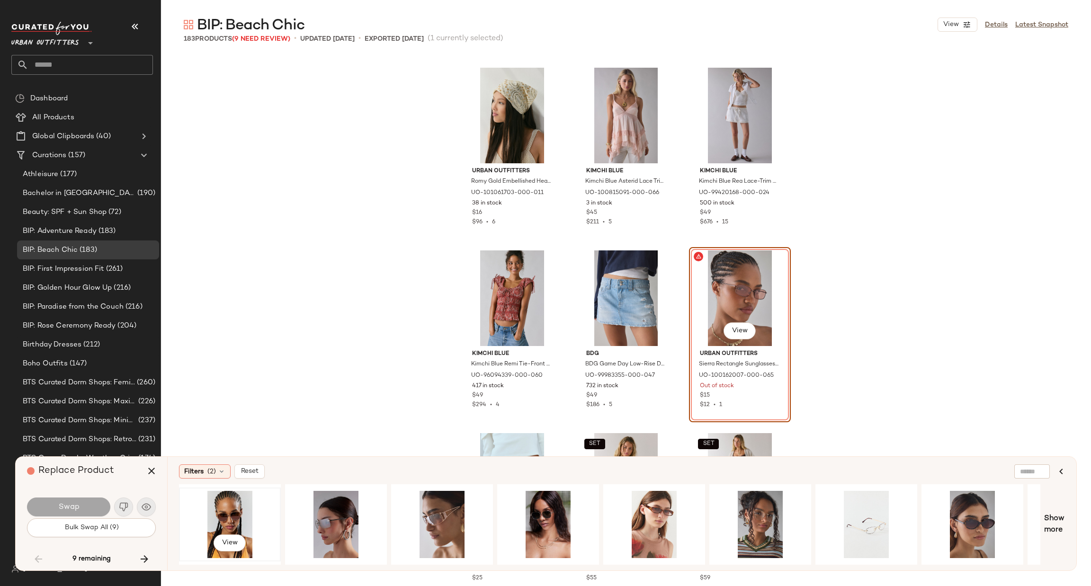
click at [203, 492] on div "View" at bounding box center [229, 524] width 95 height 67
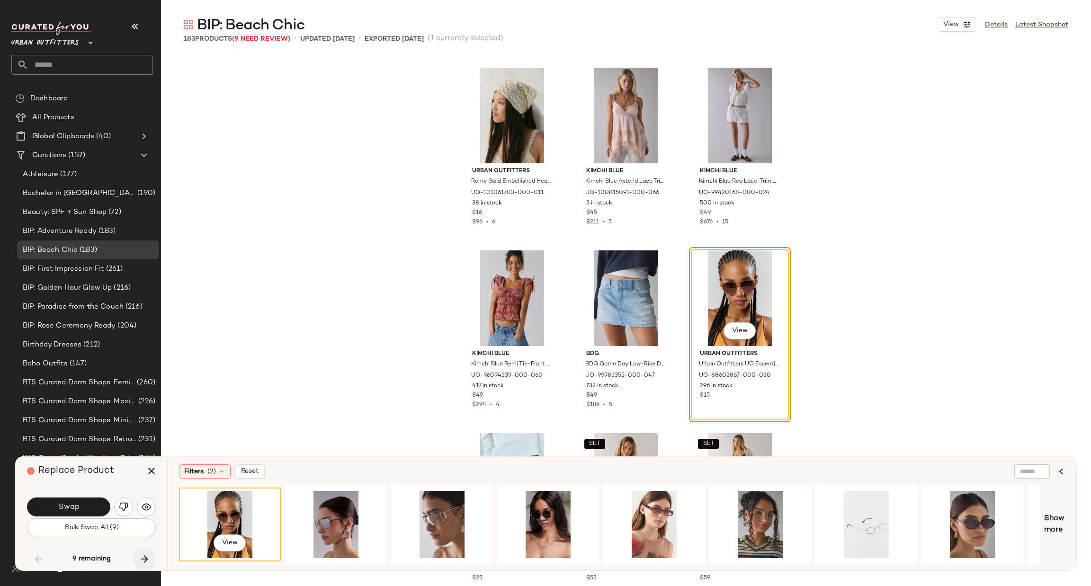
click at [142, 558] on icon "button" at bounding box center [144, 559] width 11 height 11
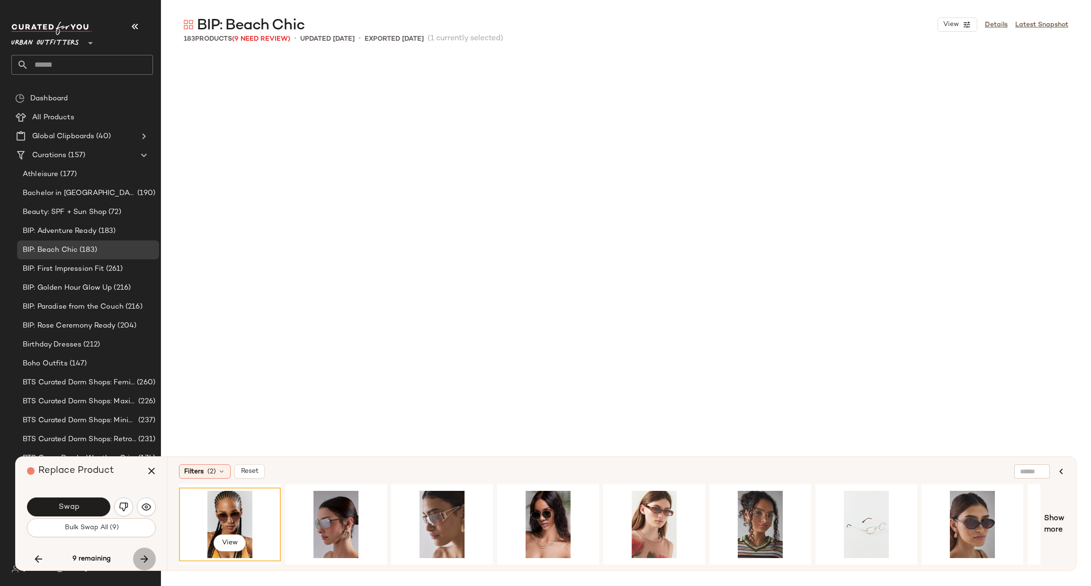
scroll to position [5483, 0]
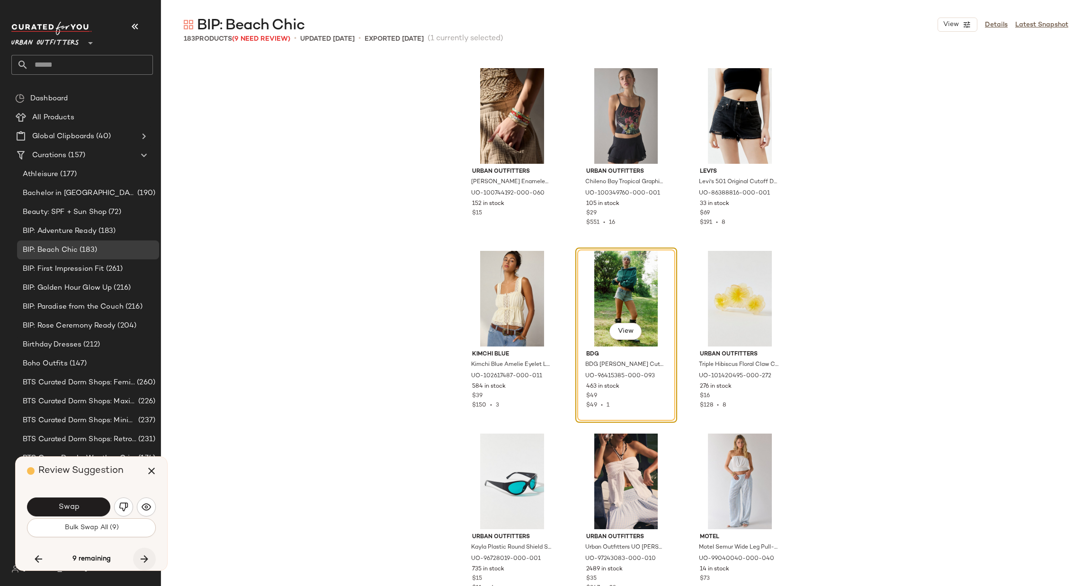
click at [141, 558] on icon "button" at bounding box center [144, 559] width 11 height 11
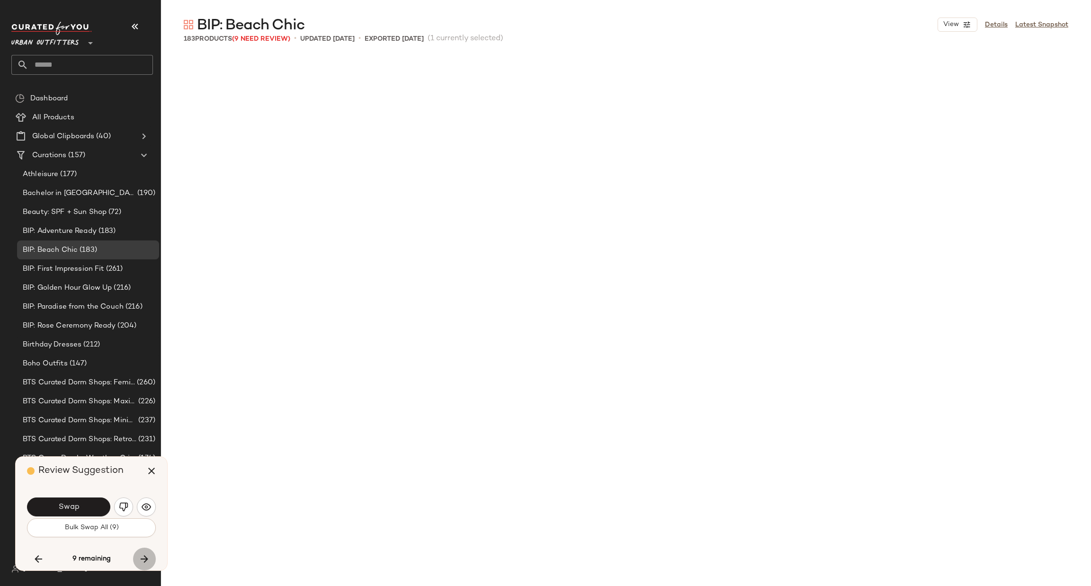
scroll to position [6580, 0]
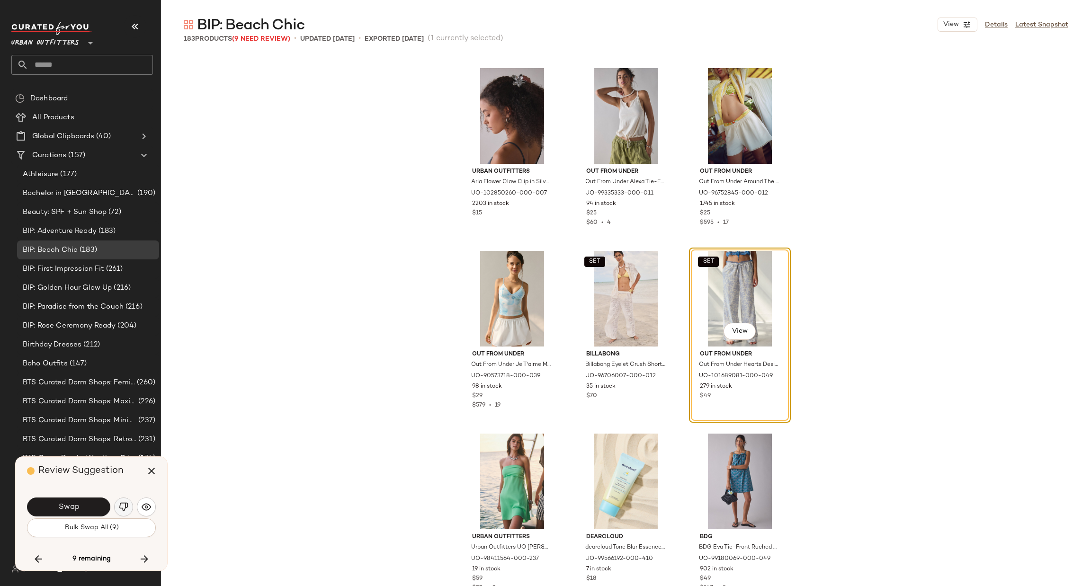
click at [118, 512] on button "button" at bounding box center [123, 507] width 19 height 19
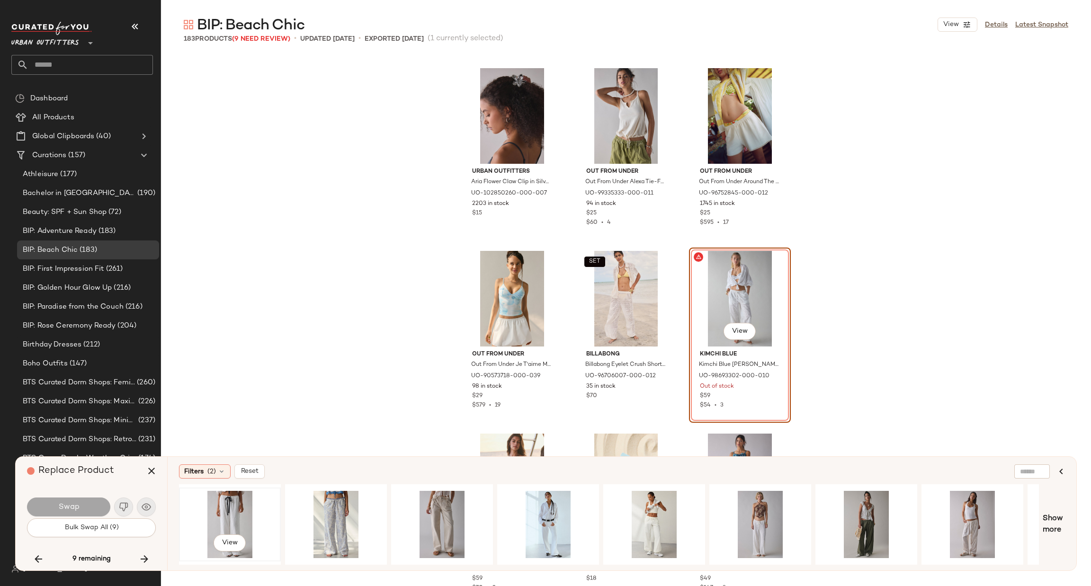
click at [235, 509] on div "View" at bounding box center [229, 524] width 95 height 67
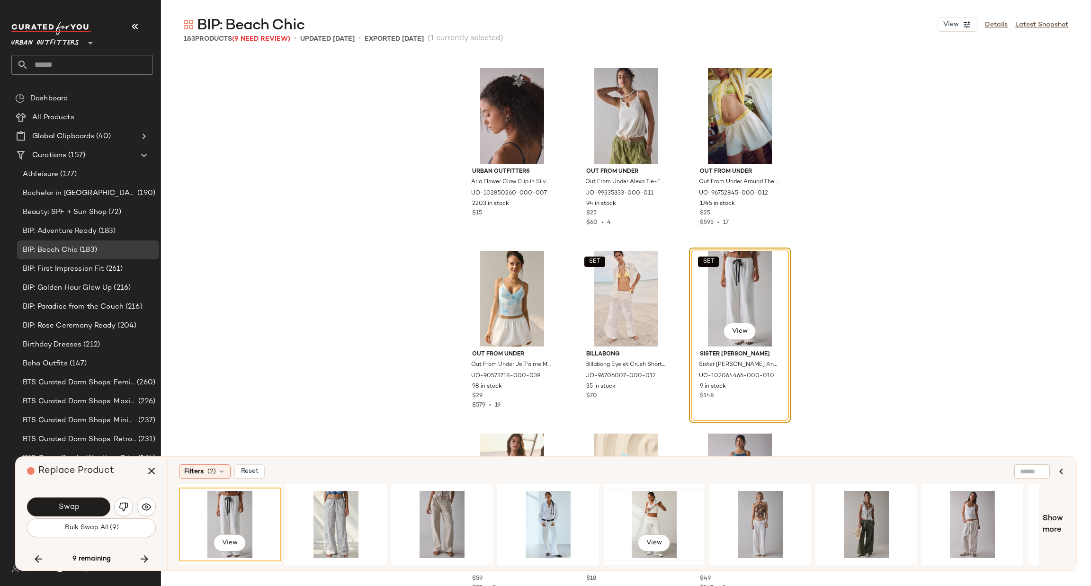
click at [641, 517] on div "View" at bounding box center [654, 524] width 95 height 67
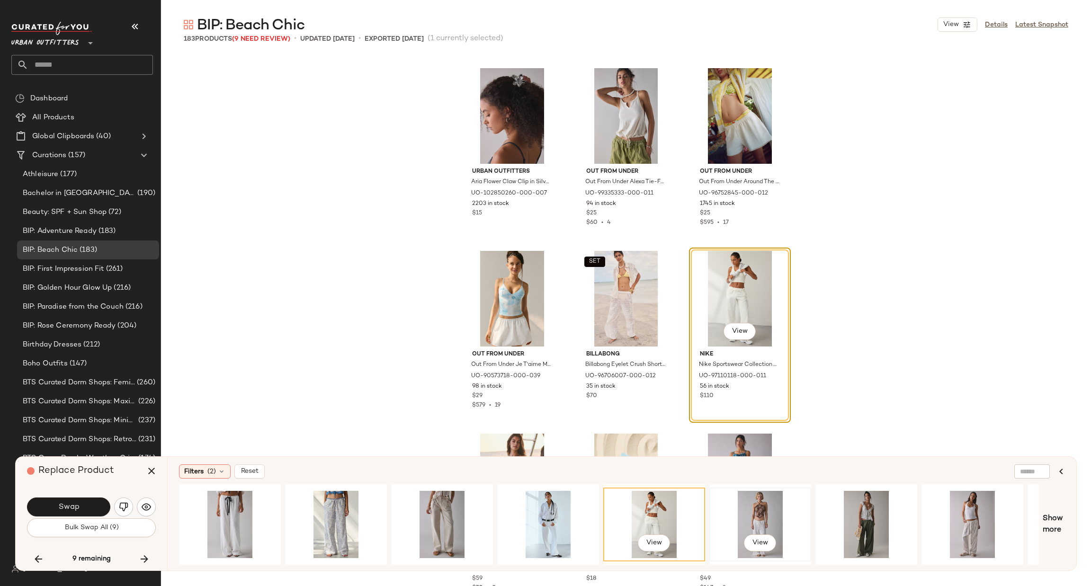
click at [758, 510] on div "View" at bounding box center [760, 524] width 95 height 67
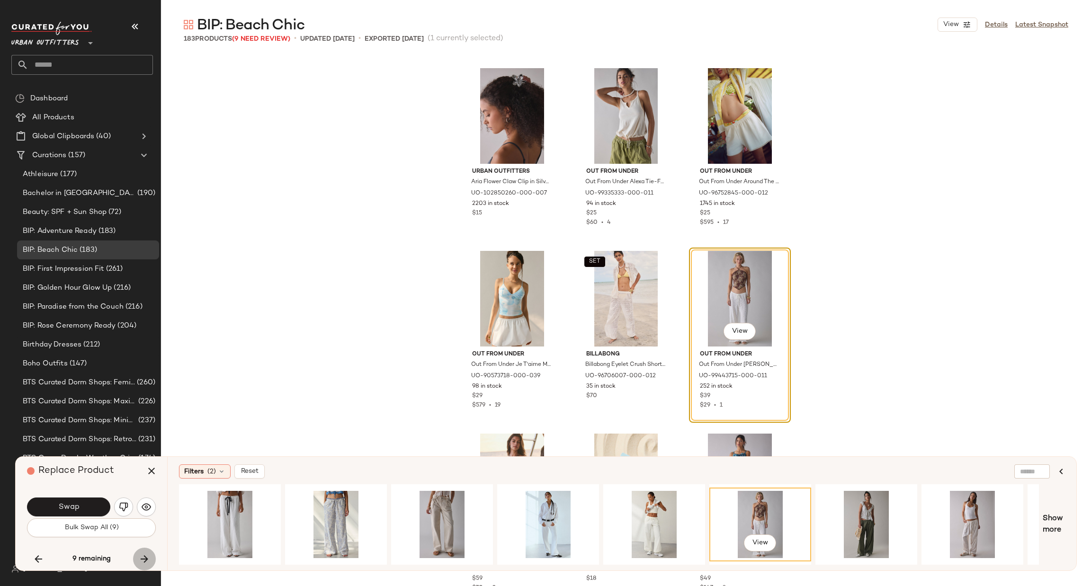
click at [141, 554] on icon "button" at bounding box center [144, 559] width 11 height 11
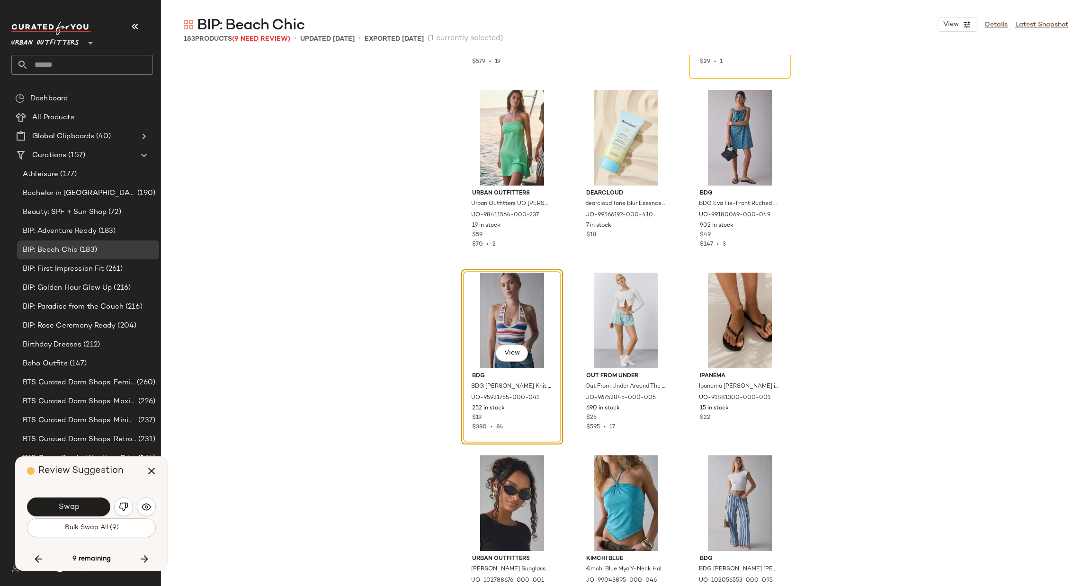
scroll to position [6946, 0]
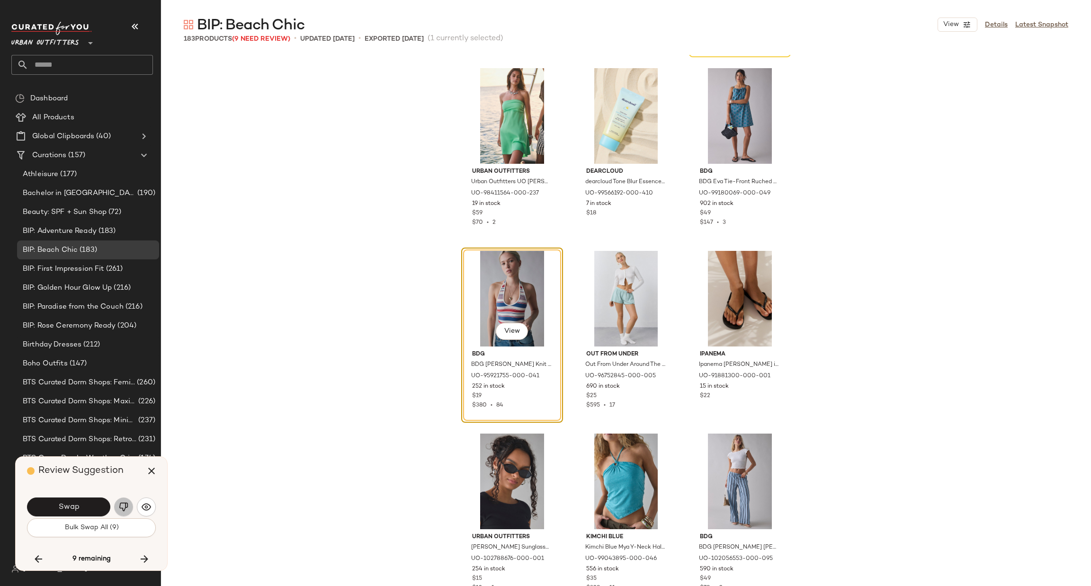
click at [127, 508] on img "button" at bounding box center [123, 506] width 9 height 9
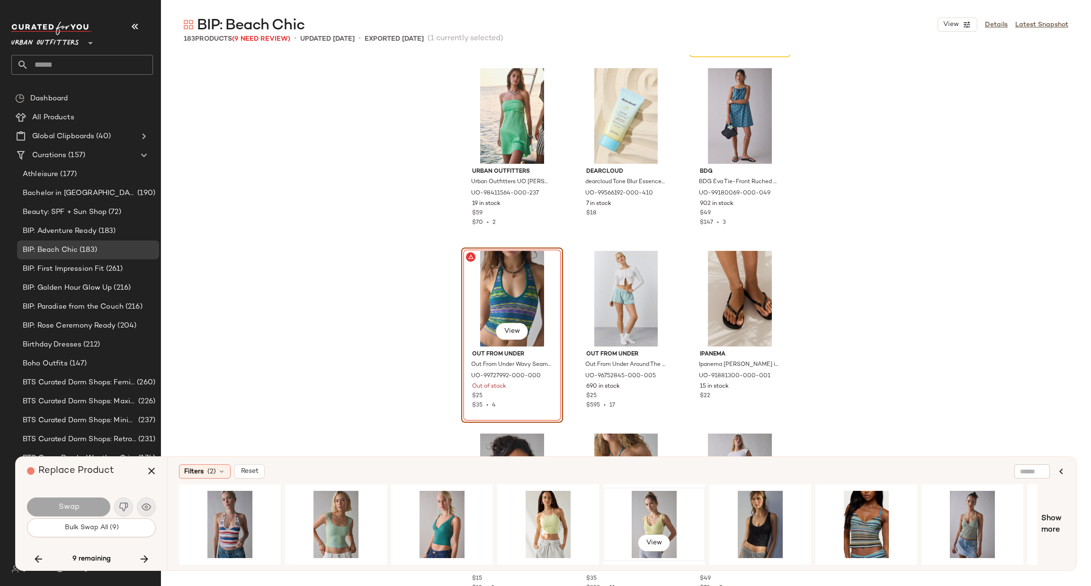
click at [650, 510] on div "View" at bounding box center [654, 524] width 95 height 67
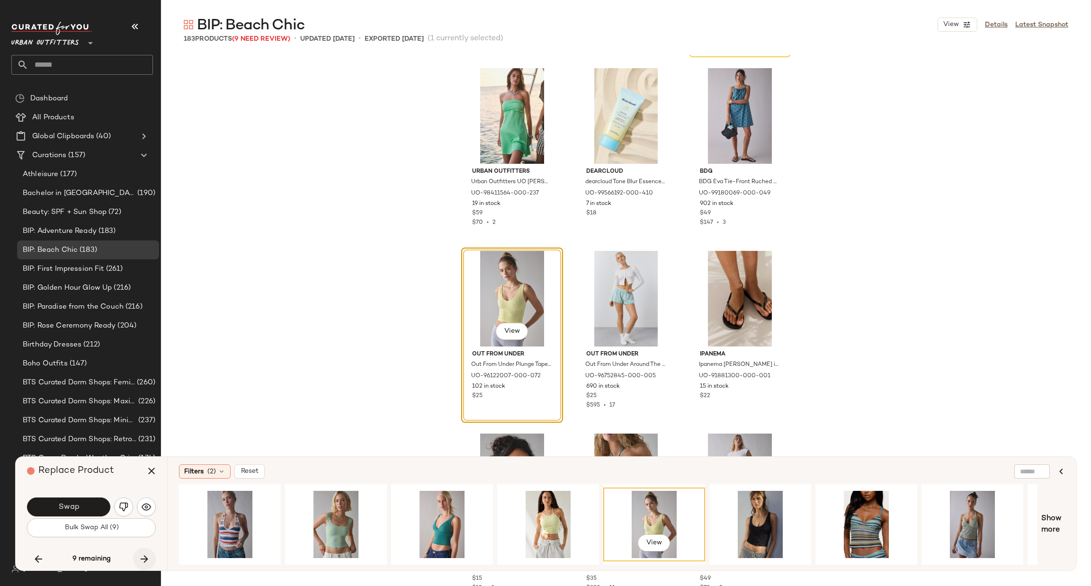
click at [145, 557] on icon "button" at bounding box center [144, 559] width 11 height 11
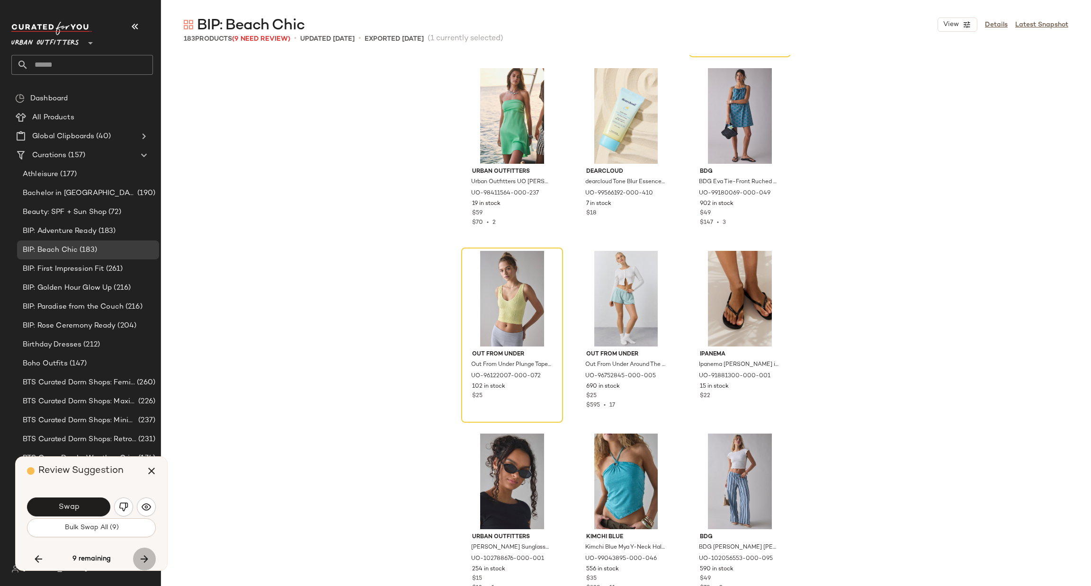
scroll to position [7312, 0]
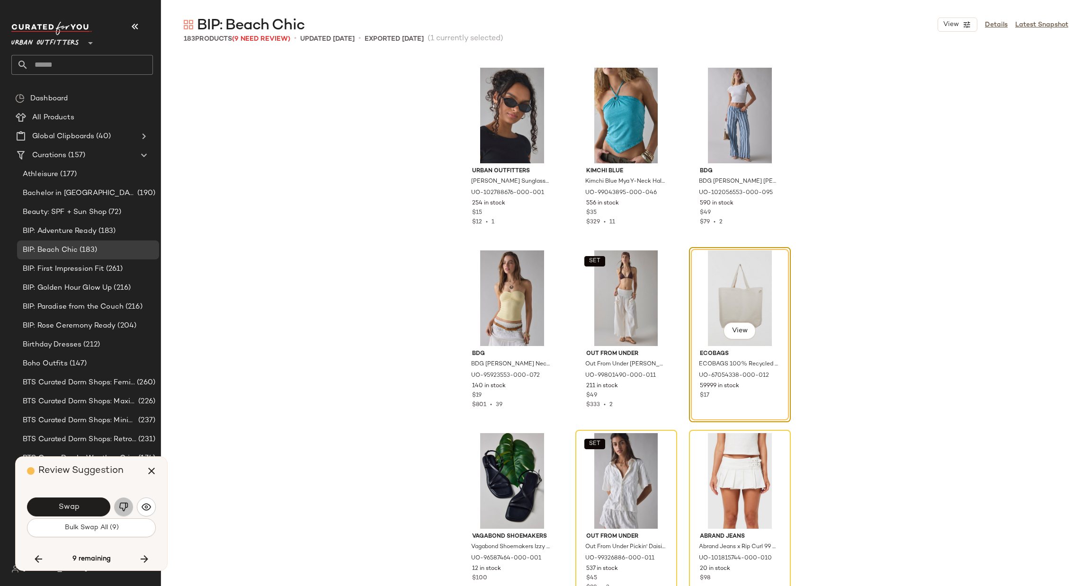
click at [123, 506] on img "button" at bounding box center [123, 506] width 9 height 9
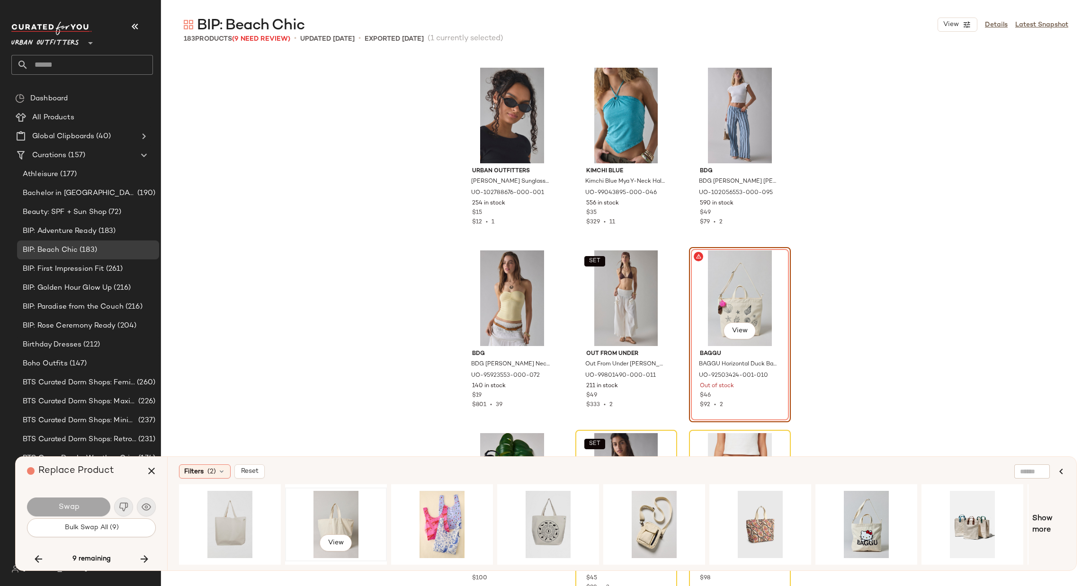
click at [345, 515] on div "View" at bounding box center [335, 524] width 95 height 67
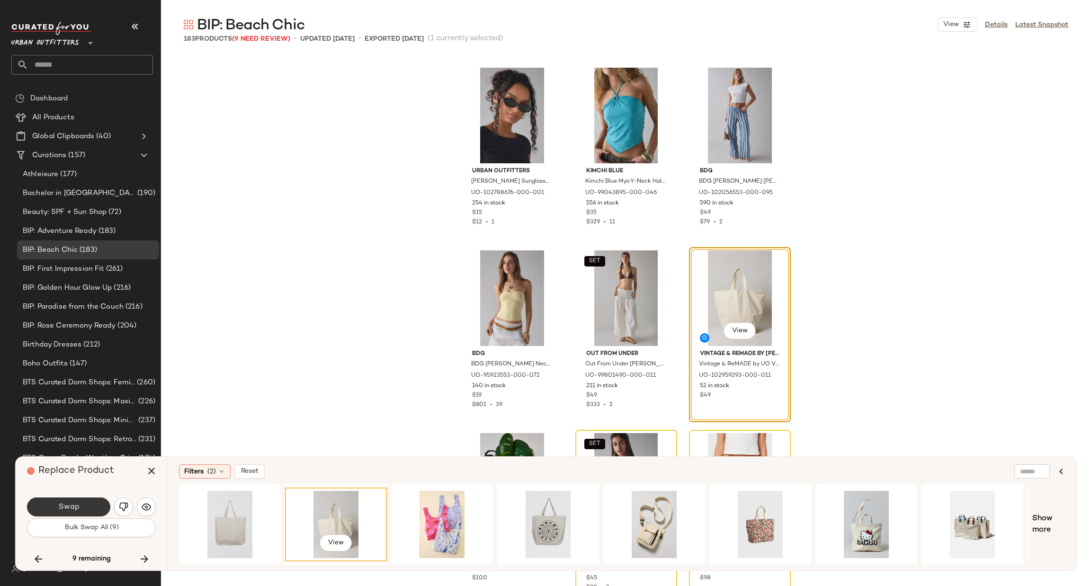
click at [96, 508] on button "Swap" at bounding box center [68, 507] width 83 height 19
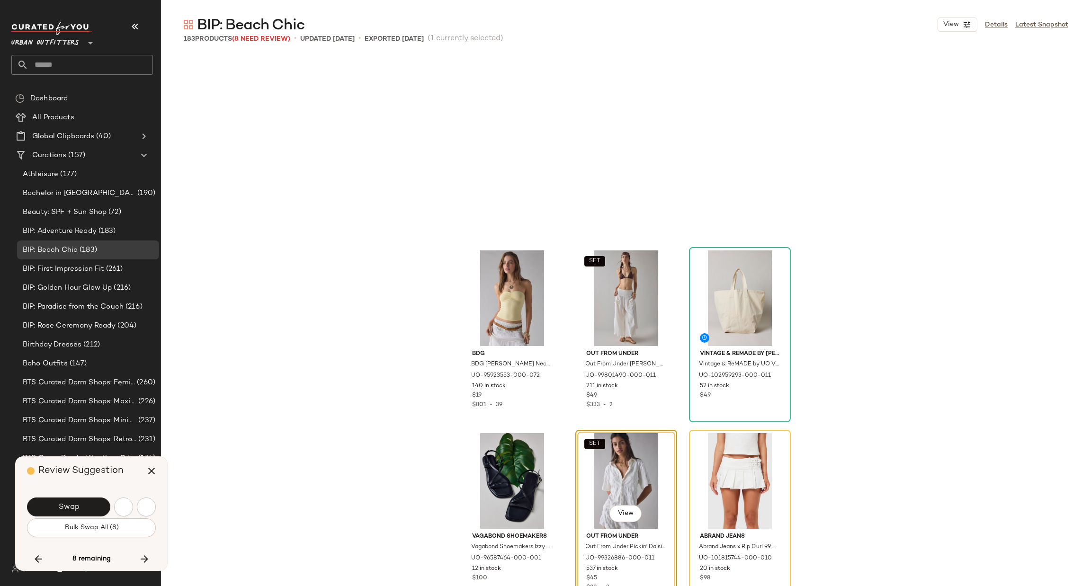
scroll to position [7494, 0]
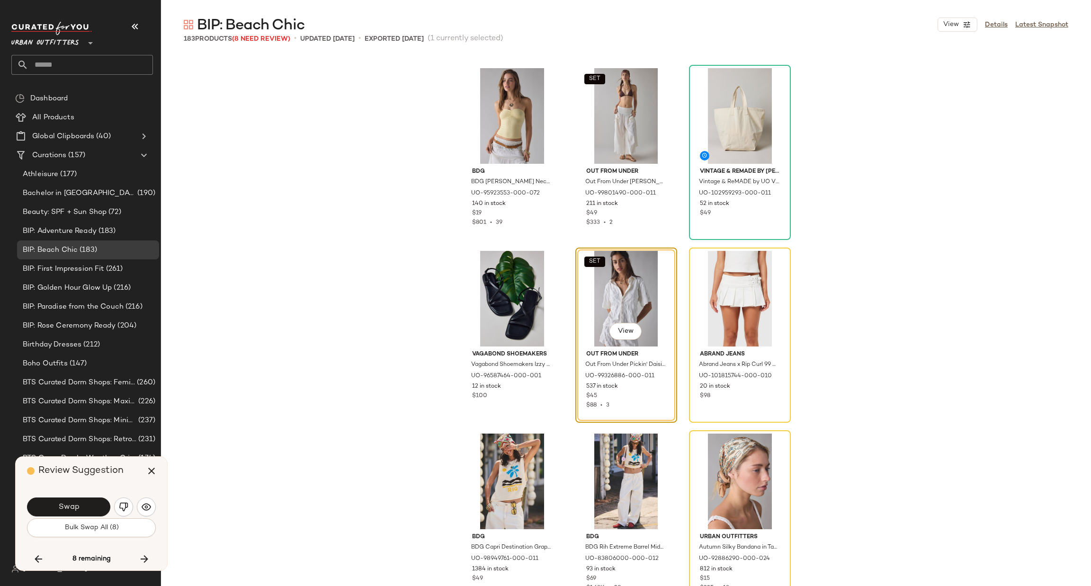
click at [832, 182] on div "BDG BDG [PERSON_NAME] Neckline Ribbed Knit Tube Top in Yellow, Women's at Urban…" at bounding box center [626, 340] width 930 height 571
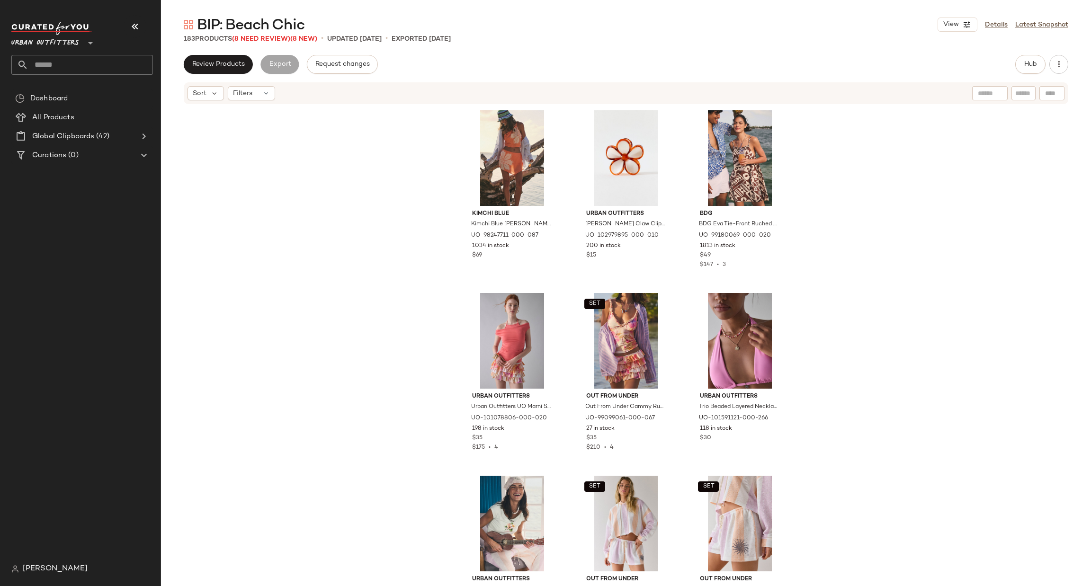
click at [90, 65] on input "text" at bounding box center [90, 65] width 125 height 20
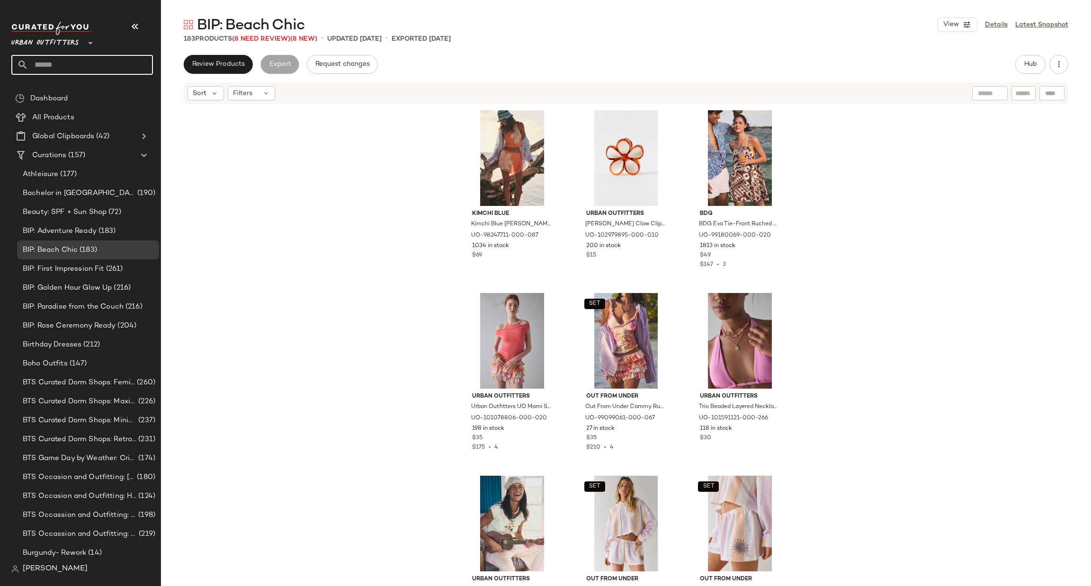
click at [55, 47] on span "Urban Outfitters" at bounding box center [45, 40] width 68 height 17
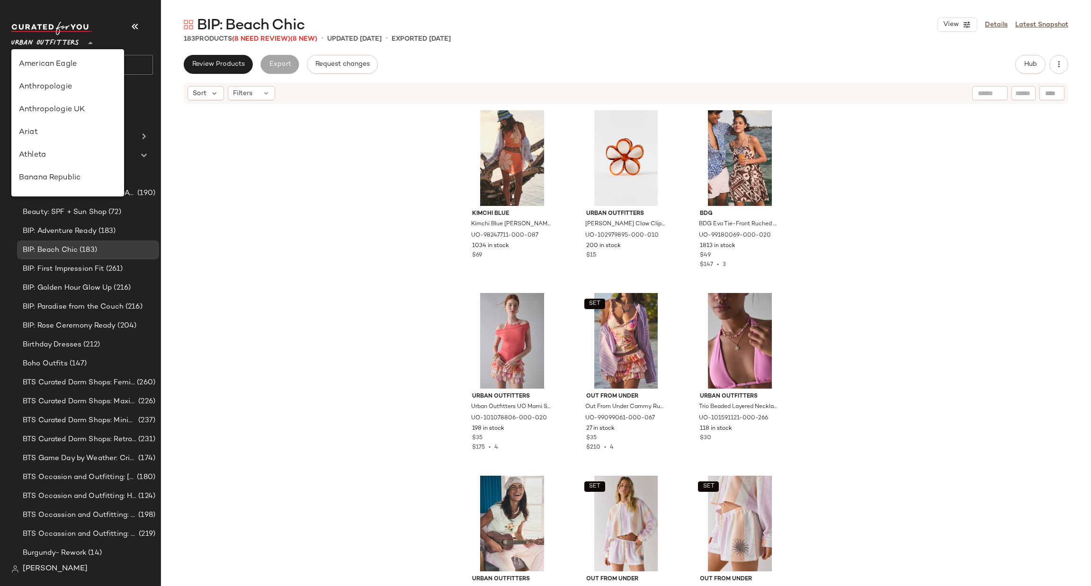
scroll to position [519, 0]
click at [91, 127] on div "Wink" at bounding box center [67, 136] width 113 height 23
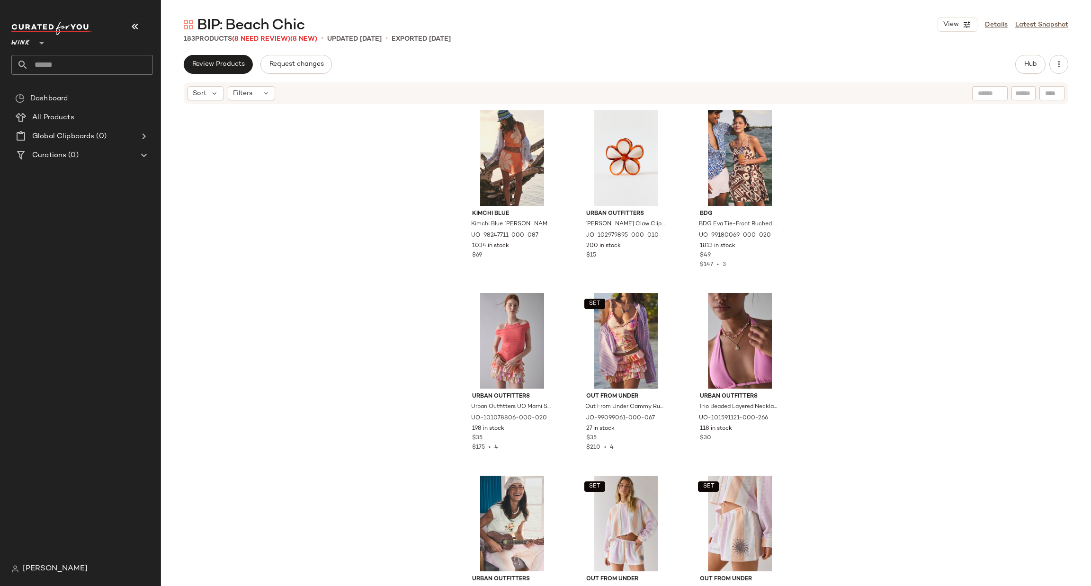
click at [42, 40] on icon at bounding box center [41, 42] width 11 height 11
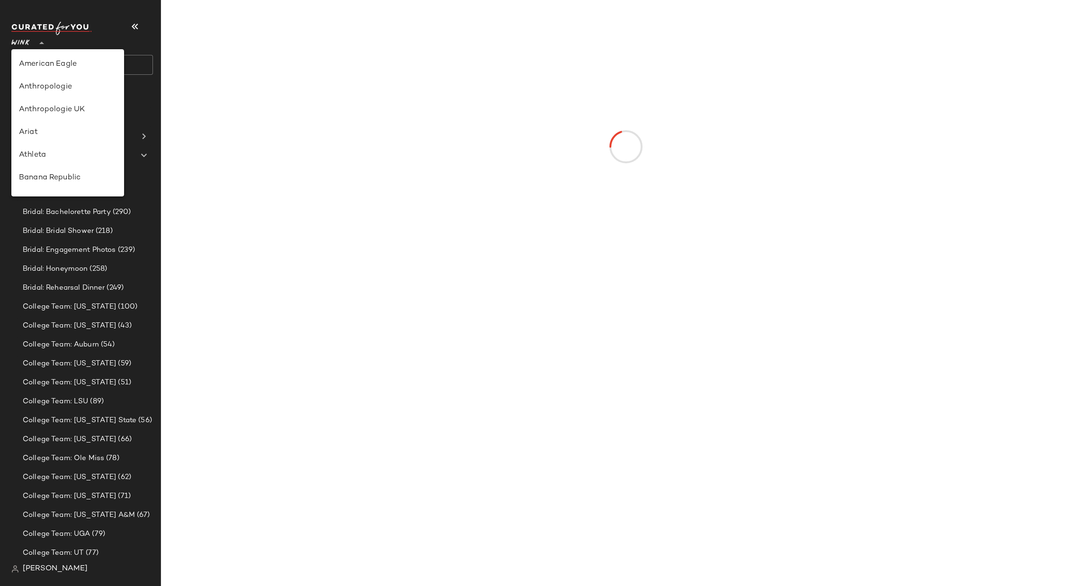
scroll to position [519, 0]
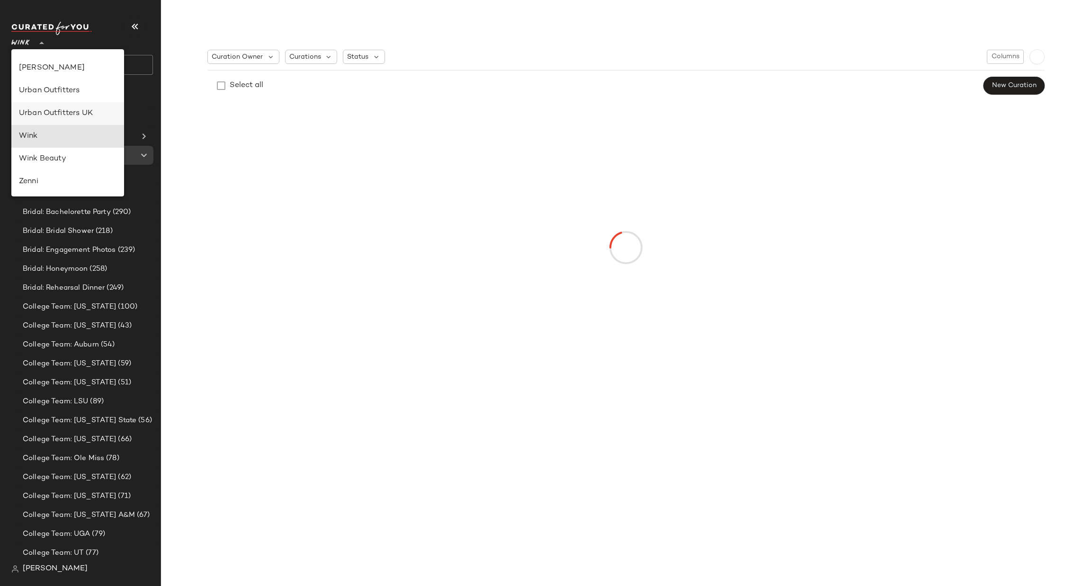
click at [85, 114] on div "Urban Outfitters UK" at bounding box center [68, 113] width 98 height 11
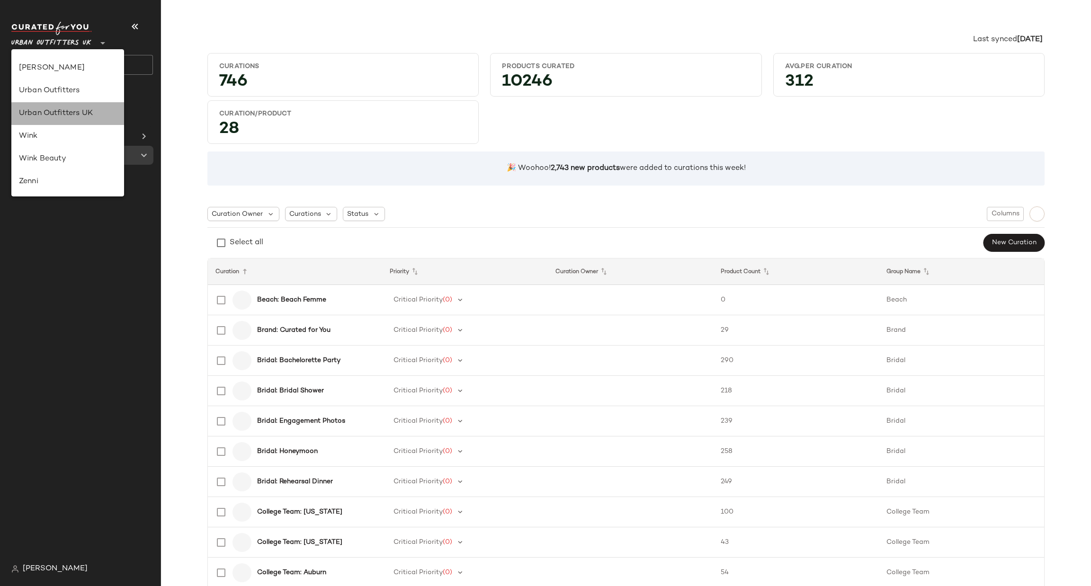
type input "**"
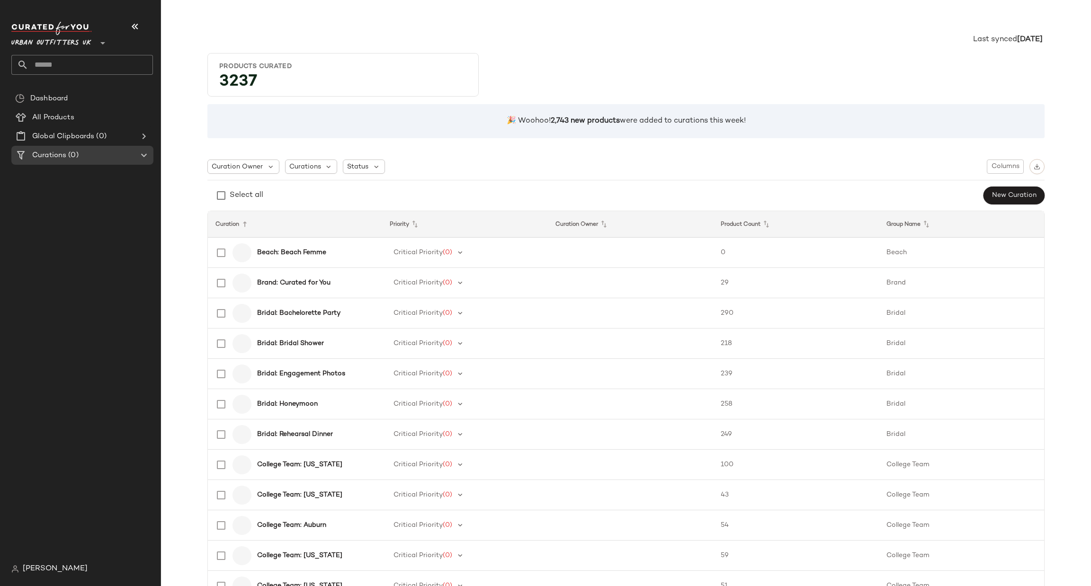
click at [67, 65] on input "text" at bounding box center [90, 65] width 125 height 20
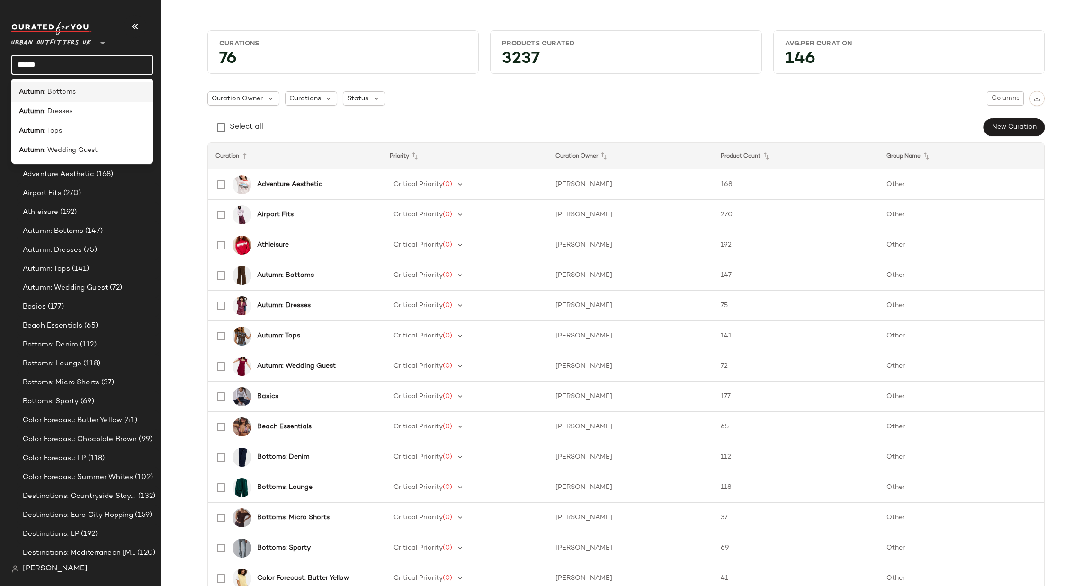
type input "******"
click at [78, 94] on div "Autumn : Bottoms" at bounding box center [82, 92] width 126 height 10
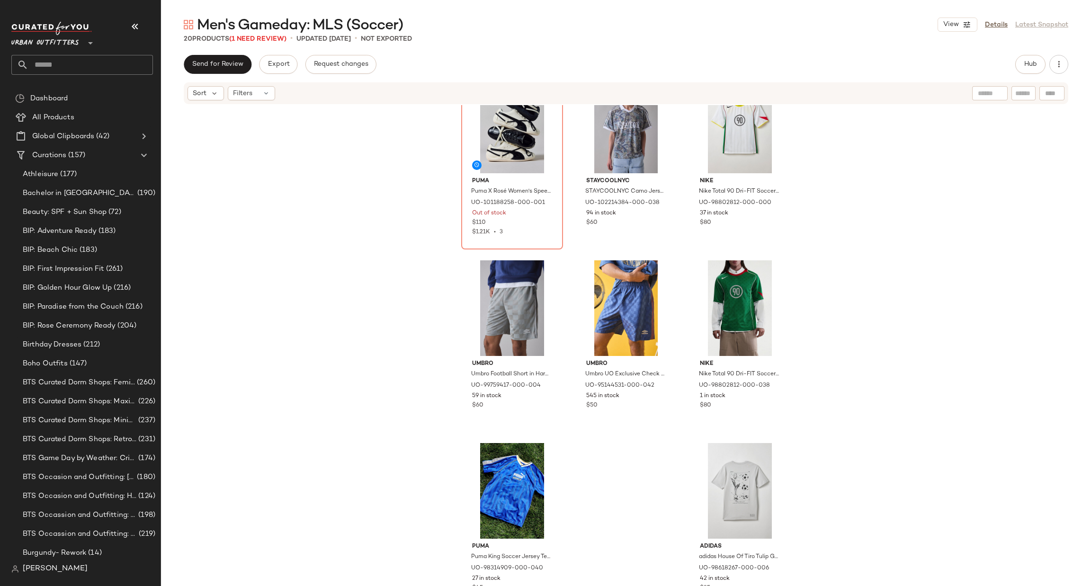
scroll to position [54, 0]
